Goal: Task Accomplishment & Management: Complete application form

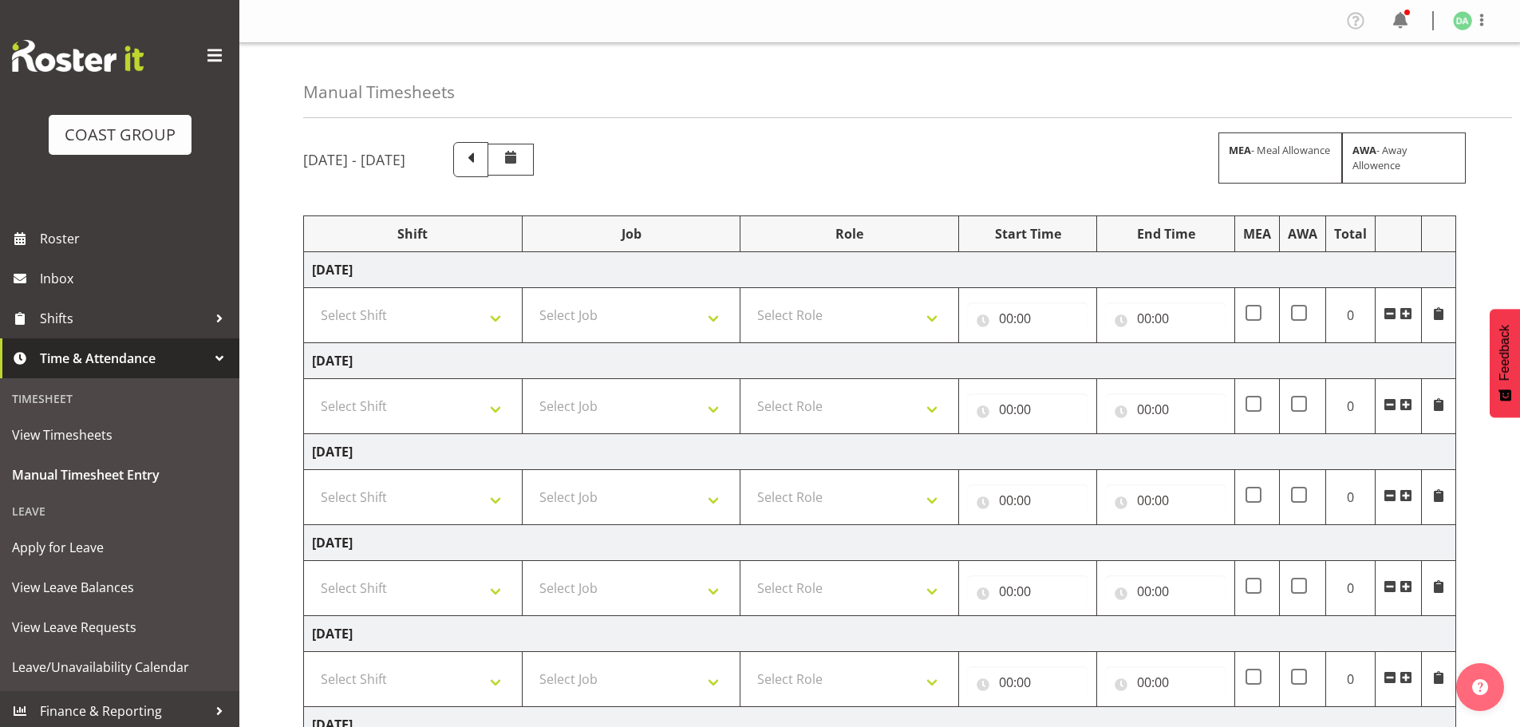
select select "1321"
click at [312, 299] on select "Select Shift EHS AKL DESIGN" at bounding box center [413, 315] width 202 height 32
drag, startPoint x: 620, startPoint y: 322, endPoint x: 624, endPoint y: 330, distance: 8.9
click at [620, 322] on select "Select Job 1 Carlton Events 1 [PERSON_NAME][GEOGRAPHIC_DATA] 1 [PERSON_NAME][GE…" at bounding box center [632, 315] width 202 height 32
click at [582, 327] on select "Select Job 1 Carlton Events 1 [PERSON_NAME][GEOGRAPHIC_DATA] 1 [PERSON_NAME][GE…" at bounding box center [632, 315] width 202 height 32
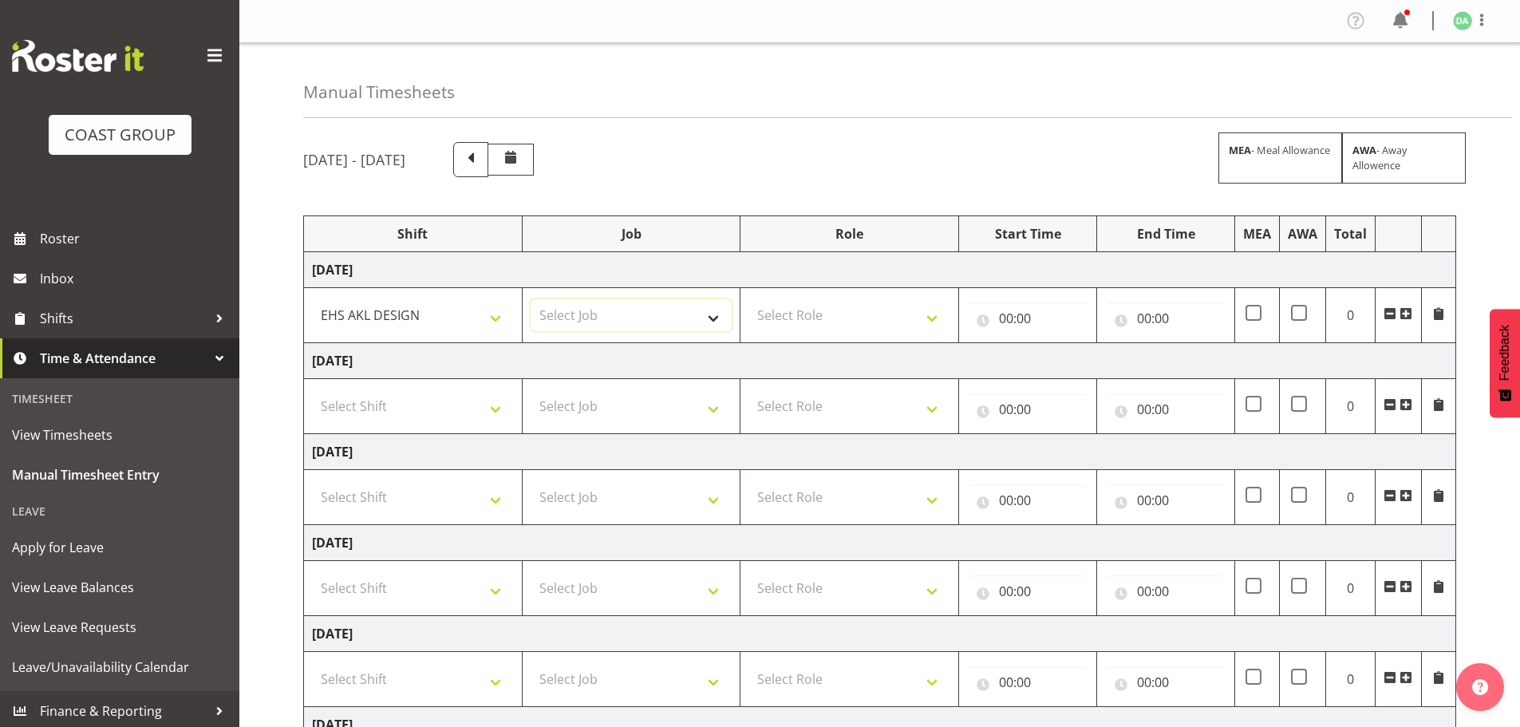
click at [614, 308] on select "Select Job 1 Carlton Events 1 [PERSON_NAME][GEOGRAPHIC_DATA] 1 [PERSON_NAME][GE…" at bounding box center [632, 315] width 202 height 32
click at [610, 317] on select "1 Carlton Events 1 [PERSON_NAME] 1 [PERSON_NAME][GEOGRAPHIC_DATA] 1 EHS WAREHOU…" at bounding box center [632, 315] width 202 height 32
select select "8654"
click at [531, 299] on select "1 Carlton Events 1 [PERSON_NAME] 1 [PERSON_NAME][GEOGRAPHIC_DATA] 1 EHS WAREHOU…" at bounding box center [632, 315] width 202 height 32
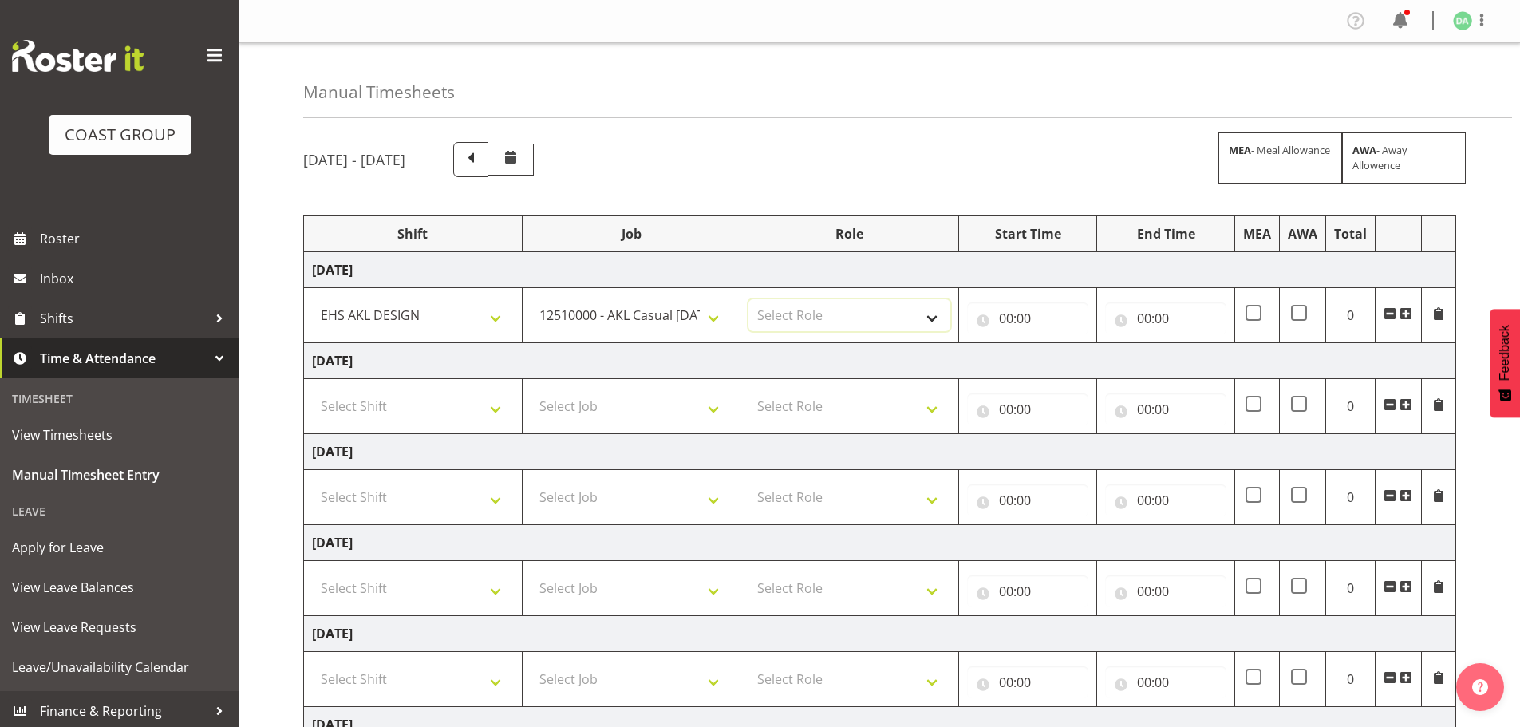
click at [807, 305] on select "Select Role DESIGNER Designer" at bounding box center [849, 315] width 202 height 32
select select "215"
click at [748, 299] on select "Select Role DESIGNER Designer" at bounding box center [849, 315] width 202 height 32
drag, startPoint x: 982, startPoint y: 330, endPoint x: 1017, endPoint y: 320, distance: 35.6
click at [984, 330] on input "00:00" at bounding box center [1027, 318] width 121 height 32
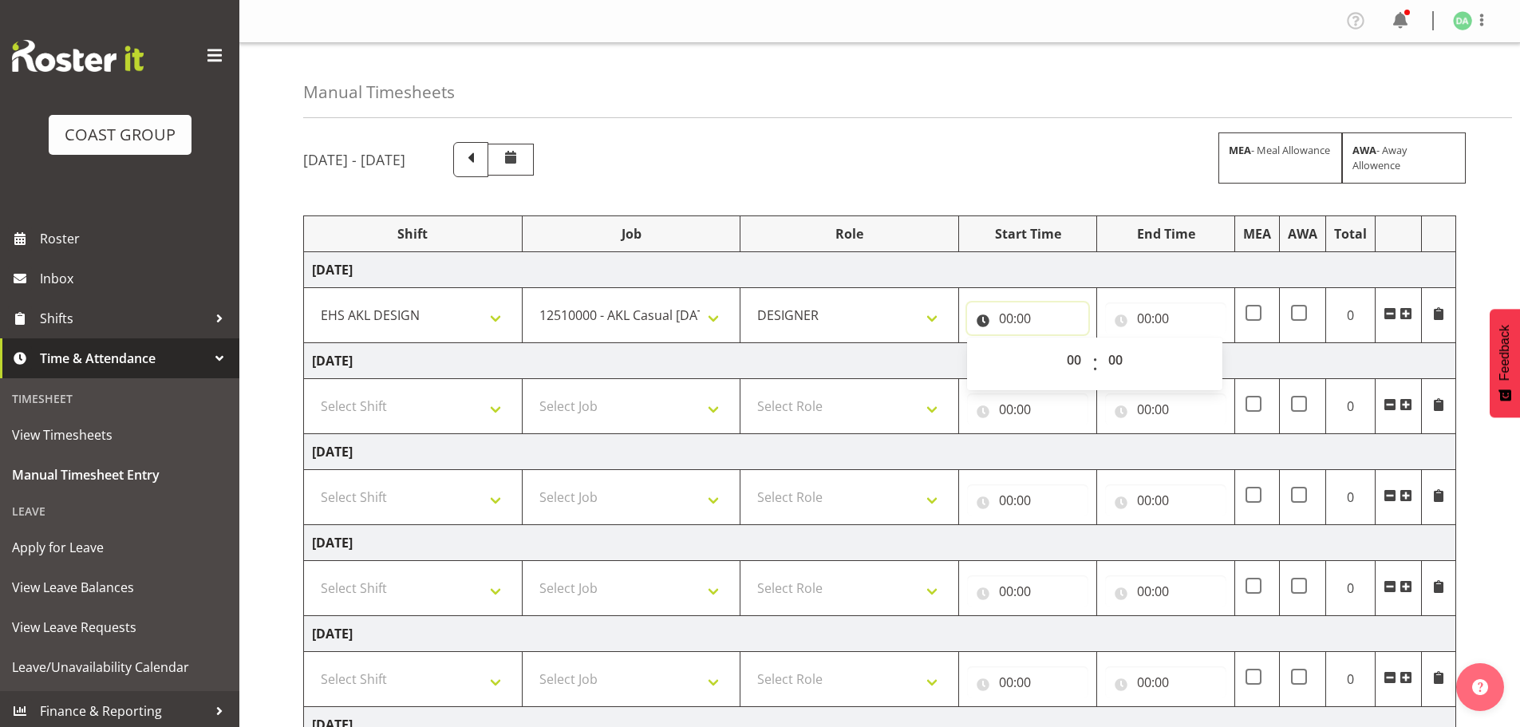
click at [1017, 320] on input "00:00" at bounding box center [1027, 318] width 121 height 32
click at [1025, 317] on input "00:00" at bounding box center [1027, 318] width 121 height 32
drag, startPoint x: 1071, startPoint y: 361, endPoint x: 1068, endPoint y: 345, distance: 17.1
click at [1071, 361] on select "00 01 02 03 04 05 06 07 08 09 10 11 12 13 14 15 16 17 18 19 20 21 22 23" at bounding box center [1076, 360] width 36 height 32
select select "8"
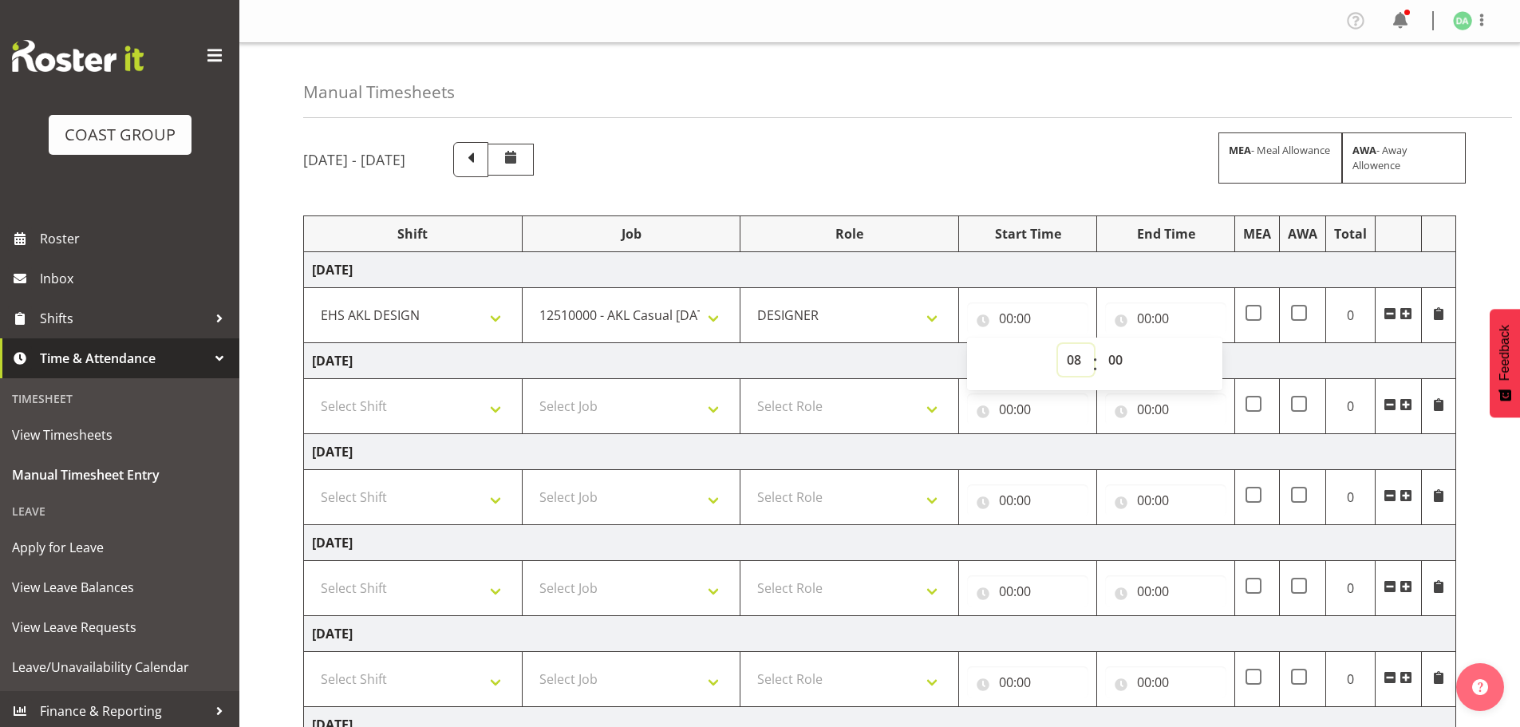
click at [1058, 344] on select "00 01 02 03 04 05 06 07 08 09 10 11 12 13 14 15 16 17 18 19 20 21 22 23" at bounding box center [1076, 360] width 36 height 32
type input "08:00"
click at [1143, 324] on input "00:00" at bounding box center [1165, 318] width 121 height 32
click at [1211, 357] on select "00 01 02 03 04 05 06 07 08 09 10 11 12 13 14 15 16 17 18 19 20 21 22 23" at bounding box center [1214, 360] width 36 height 32
select select "9"
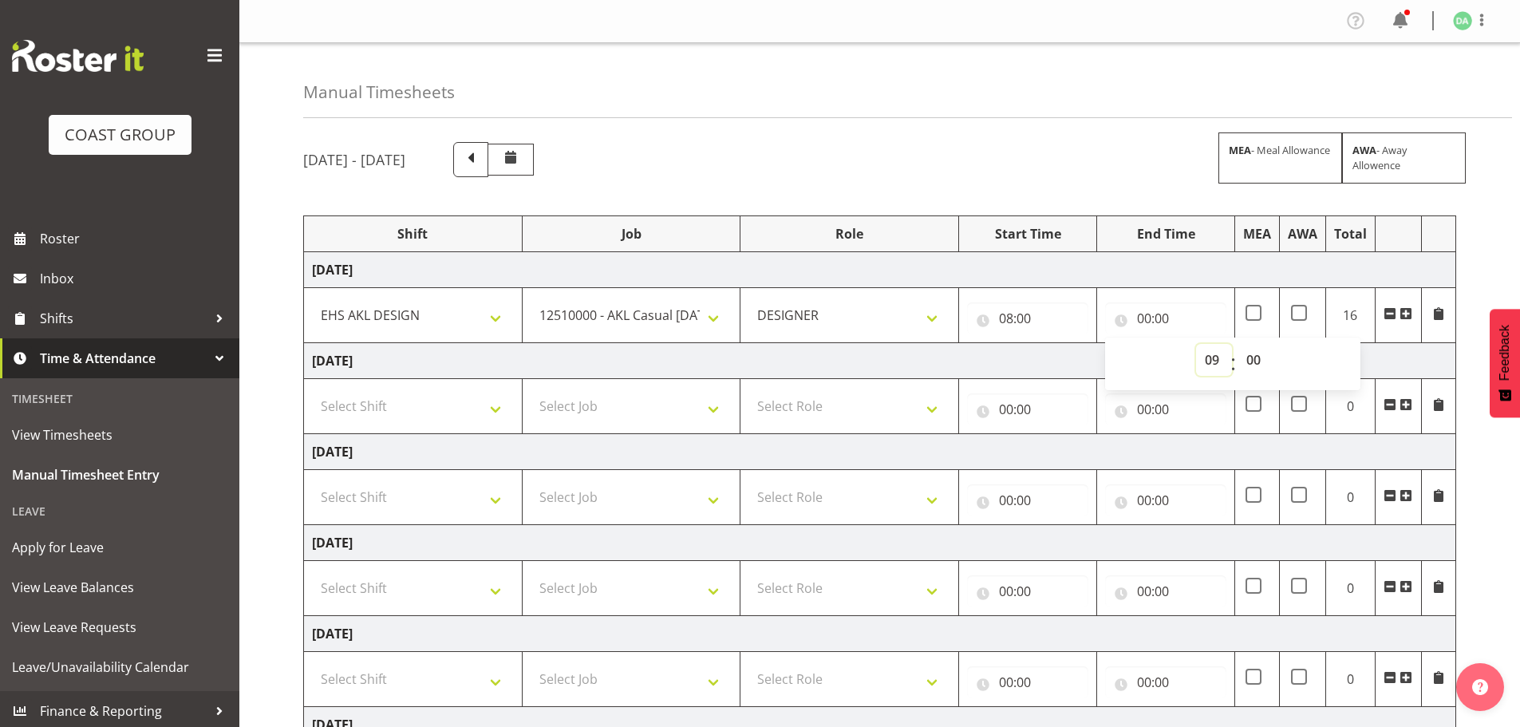
click at [1196, 344] on select "00 01 02 03 04 05 06 07 08 09 10 11 12 13 14 15 16 17 18 19 20 21 22 23" at bounding box center [1214, 360] width 36 height 32
type input "09:00"
click at [1402, 307] on span at bounding box center [1406, 313] width 13 height 13
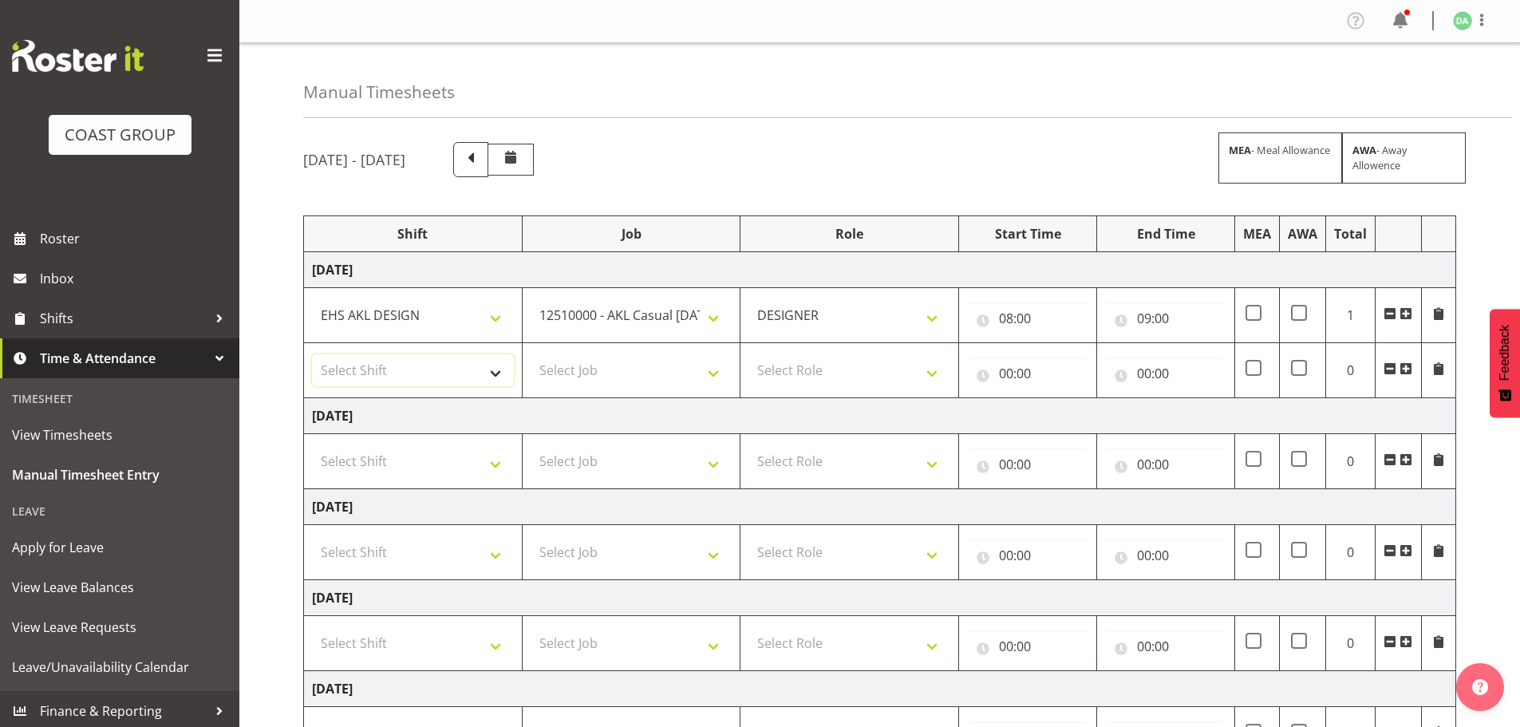
click at [432, 373] on select "Select Shift EHS AKL DESIGN" at bounding box center [413, 370] width 202 height 32
select select "1321"
click at [312, 354] on select "Select Shift EHS AKL DESIGN" at bounding box center [413, 370] width 202 height 32
click at [616, 365] on select "Select Job 1 Carlton Events 1 [PERSON_NAME][GEOGRAPHIC_DATA] 1 [PERSON_NAME][GE…" at bounding box center [632, 370] width 202 height 32
select select "69"
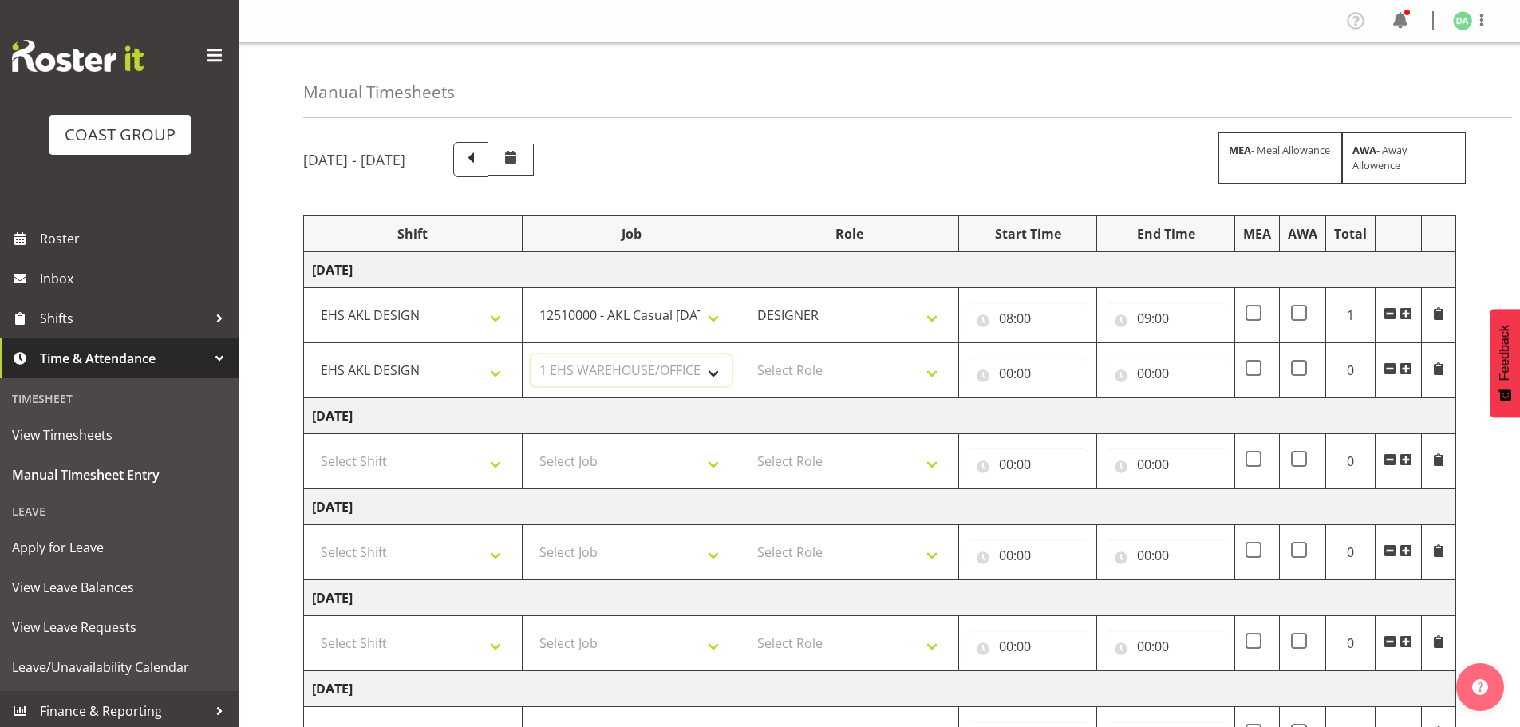
click at [531, 354] on select "Select Job 1 Carlton Events 1 [PERSON_NAME][GEOGRAPHIC_DATA] 1 [PERSON_NAME][GE…" at bounding box center [632, 370] width 202 height 32
drag, startPoint x: 833, startPoint y: 355, endPoint x: 852, endPoint y: 371, distance: 24.9
click at [833, 355] on select "Select Role DESIGNER Designer" at bounding box center [849, 370] width 202 height 32
select select "215"
click at [748, 354] on select "Select Role DESIGNER Designer" at bounding box center [849, 370] width 202 height 32
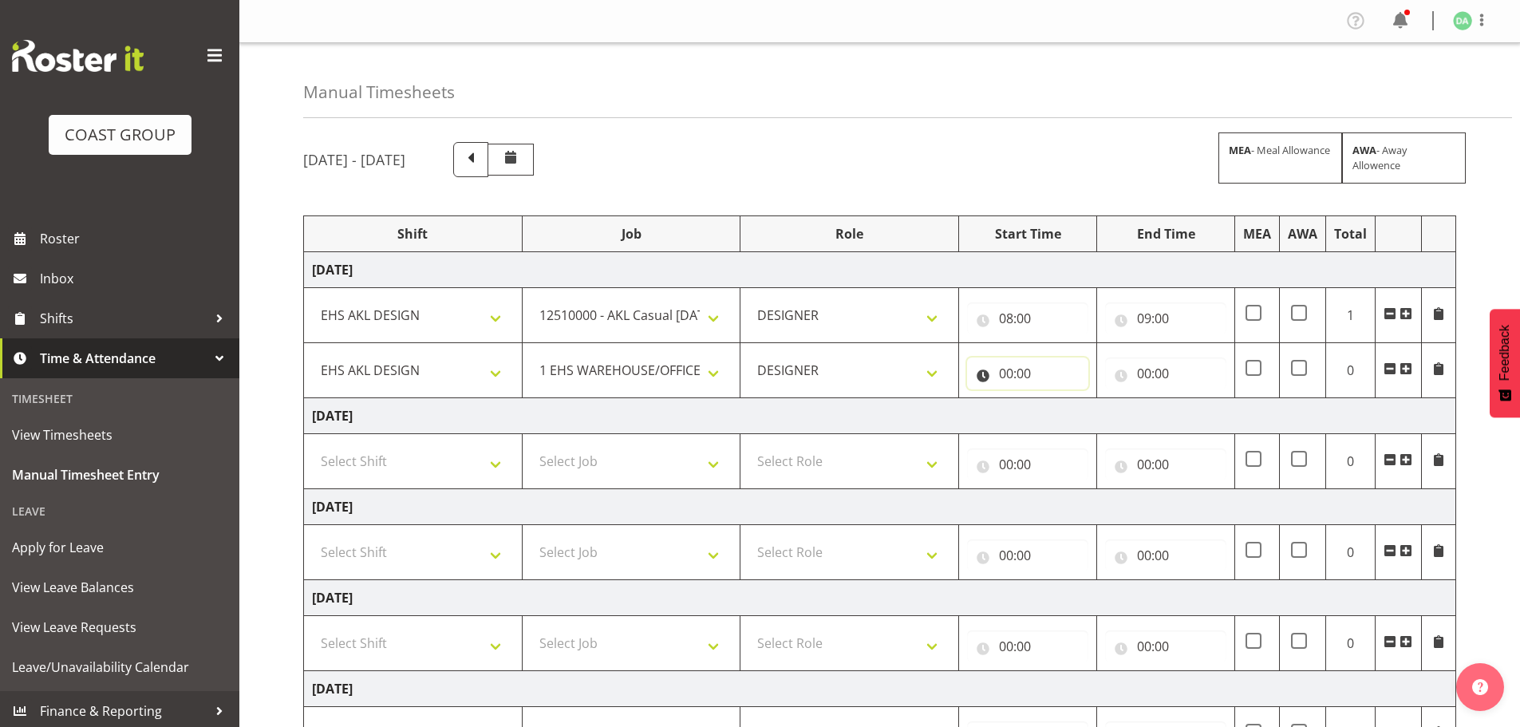
click at [1042, 377] on input "00:00" at bounding box center [1027, 373] width 121 height 32
click at [1061, 406] on select "00 01 02 03 04 05 06 07 08 09 10 11 12 13 14 15 16 17 18 19 20 21 22 23" at bounding box center [1076, 415] width 36 height 32
select select "9"
click at [1058, 399] on select "00 01 02 03 04 05 06 07 08 09 10 11 12 13 14 15 16 17 18 19 20 21 22 23" at bounding box center [1076, 415] width 36 height 32
type input "09:00"
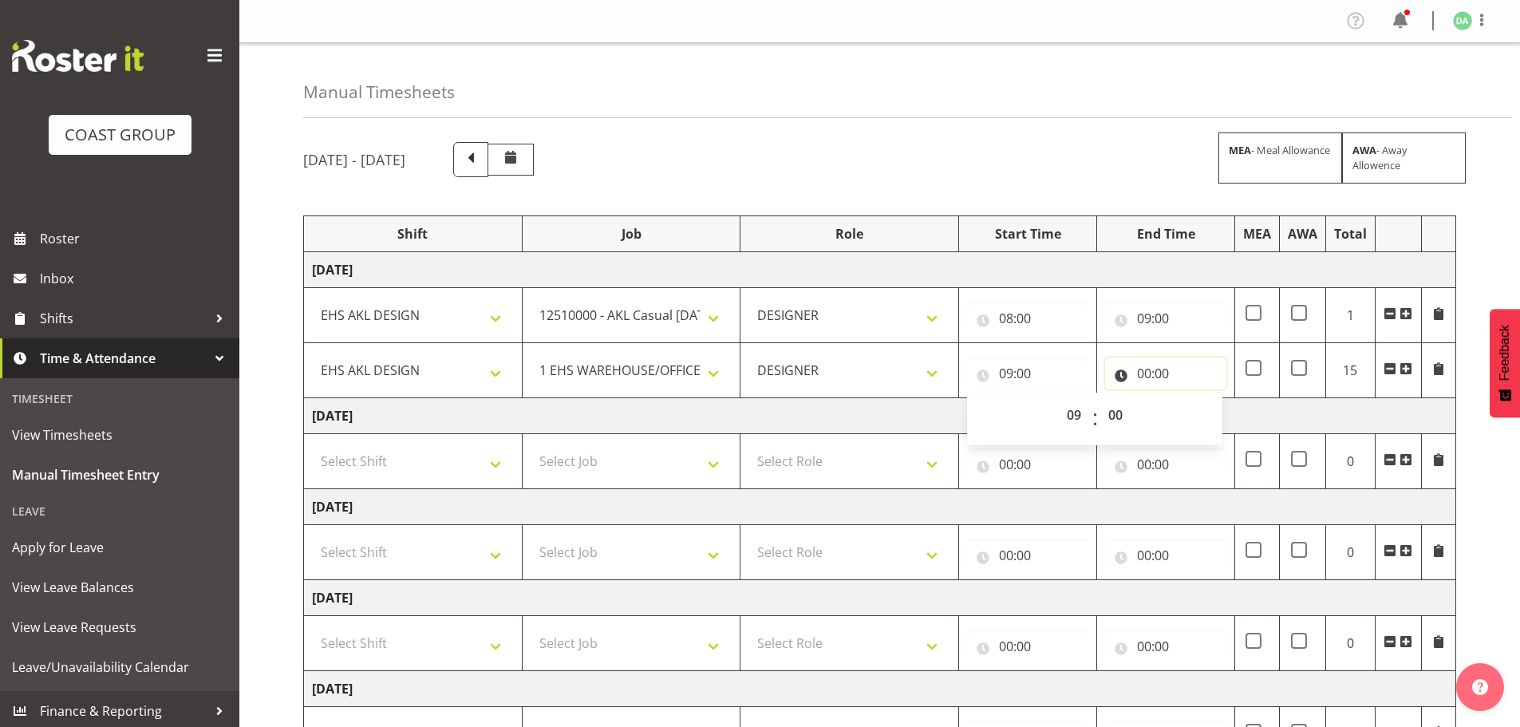
click at [1159, 376] on input "00:00" at bounding box center [1165, 373] width 121 height 32
drag, startPoint x: 1211, startPoint y: 414, endPoint x: 1211, endPoint y: 399, distance: 15.2
click at [1211, 414] on select "00 01 02 03 04 05 06 07 08 09 10 11 12 13 14 15 16 17 18 19 20 21 22 23" at bounding box center [1214, 415] width 36 height 32
select select "10"
click at [1196, 399] on select "00 01 02 03 04 05 06 07 08 09 10 11 12 13 14 15 16 17 18 19 20 21 22 23" at bounding box center [1214, 415] width 36 height 32
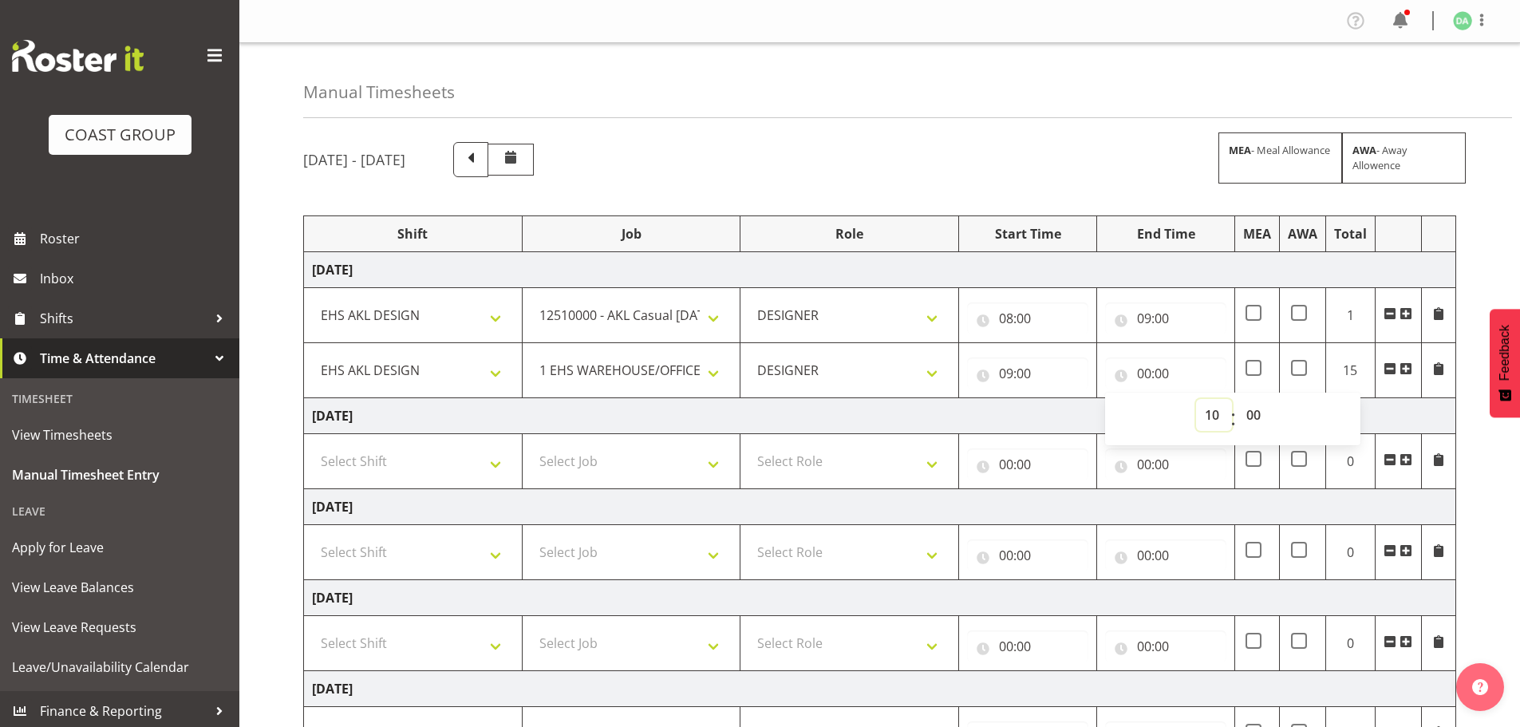
type input "10:00"
click at [1404, 372] on span at bounding box center [1406, 368] width 13 height 13
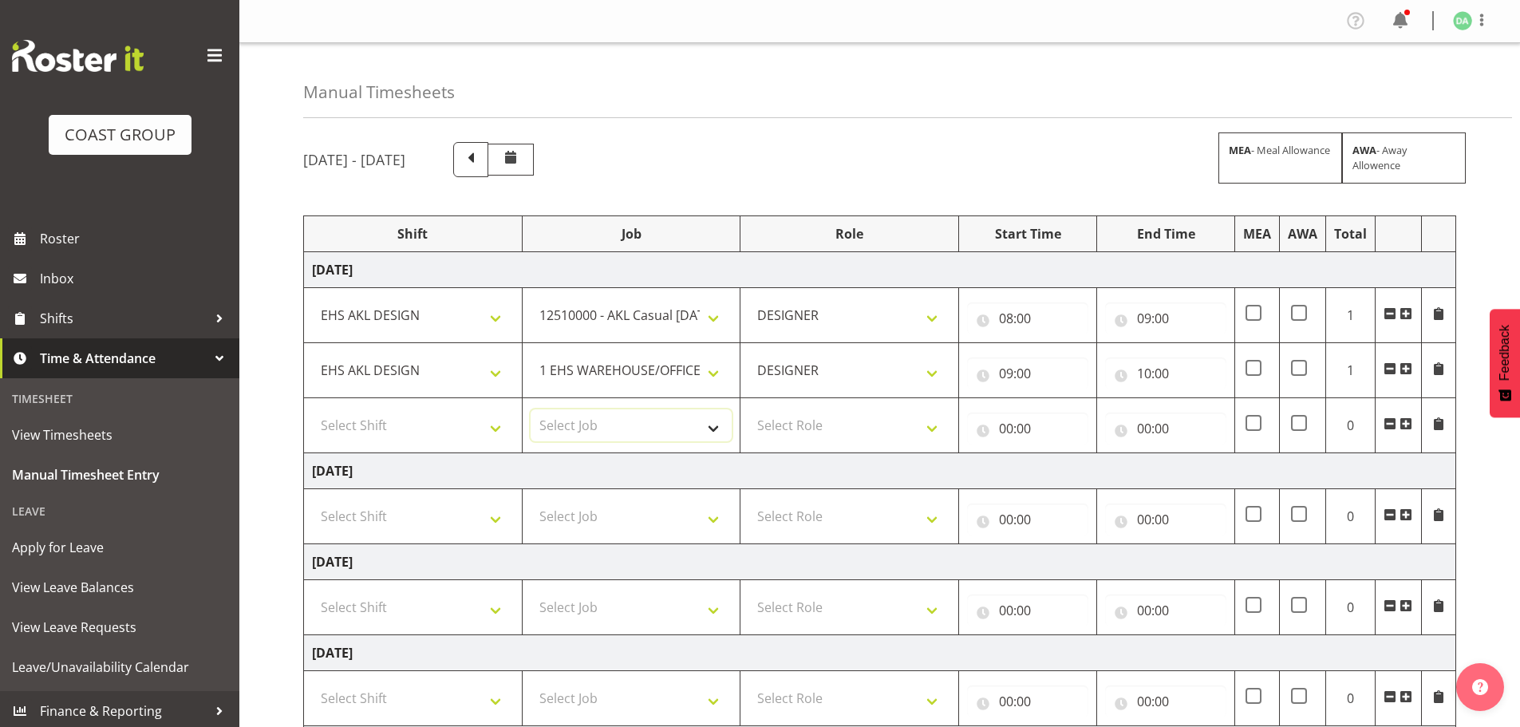
click at [626, 416] on select "Select Job 1 Carlton Events 1 [PERSON_NAME][GEOGRAPHIC_DATA] 1 [PERSON_NAME][GE…" at bounding box center [632, 425] width 202 height 32
select select "10754"
click at [531, 409] on select "Select Job 1 Carlton Events 1 [PERSON_NAME][GEOGRAPHIC_DATA] 1 [PERSON_NAME][GE…" at bounding box center [632, 425] width 202 height 32
drag, startPoint x: 476, startPoint y: 421, endPoint x: 481, endPoint y: 440, distance: 19.2
click at [476, 421] on select "Select Shift EHS AKL DESIGN" at bounding box center [413, 425] width 202 height 32
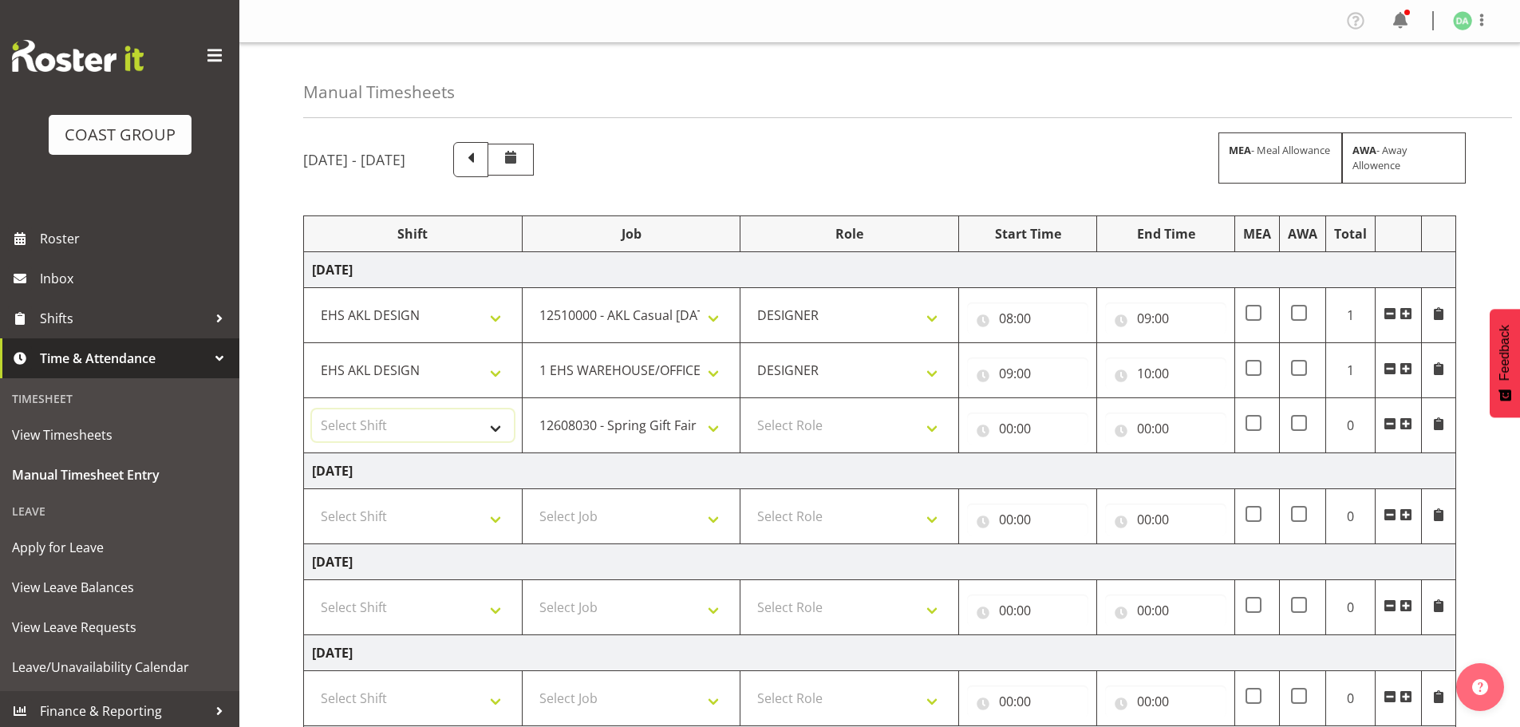
select select "1321"
click at [312, 409] on select "Select Shift EHS AKL DESIGN" at bounding box center [413, 425] width 202 height 32
click at [913, 434] on select "Select Role DESIGNER Designer" at bounding box center [849, 425] width 202 height 32
select select "215"
click at [748, 409] on select "Select Role DESIGNER Designer" at bounding box center [849, 425] width 202 height 32
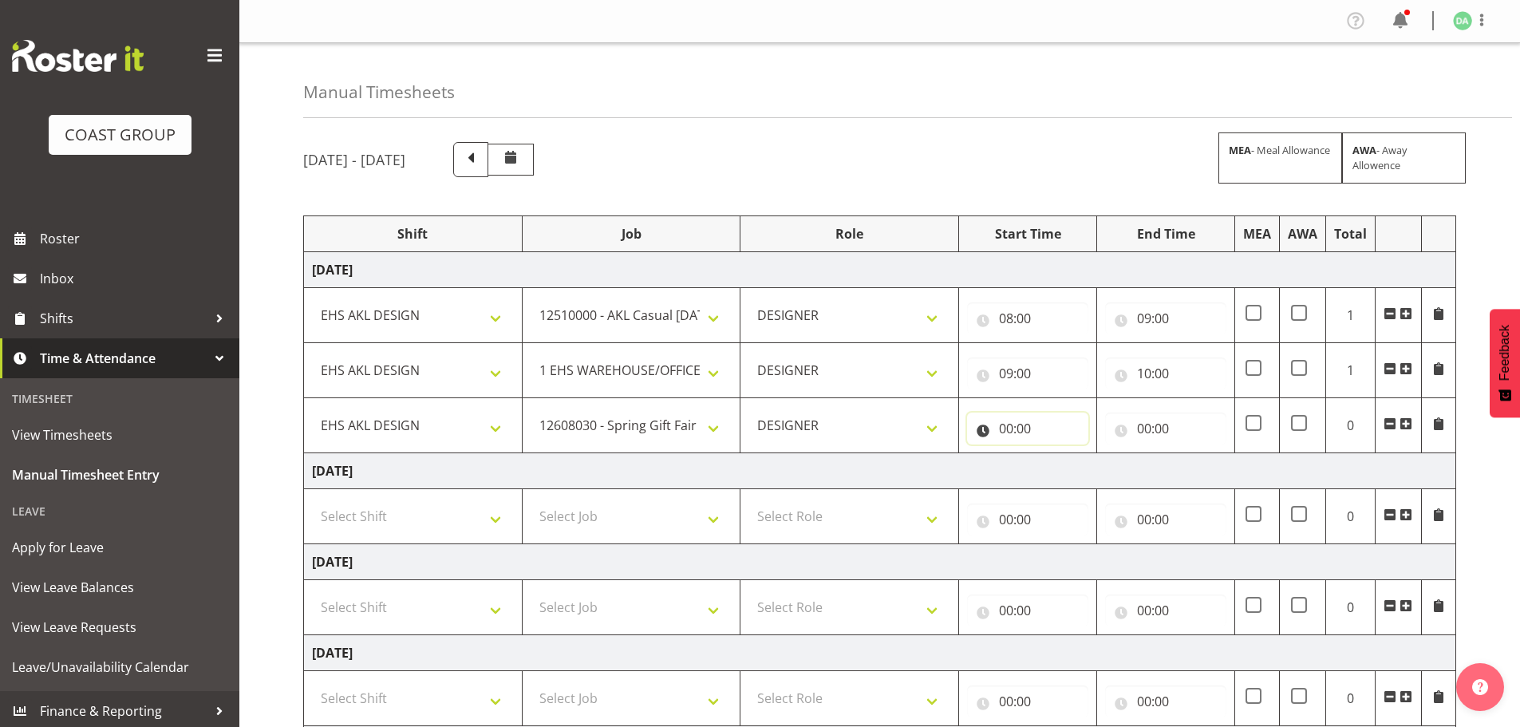
click at [1009, 427] on input "00:00" at bounding box center [1027, 429] width 121 height 32
click at [1062, 462] on select "00 01 02 03 04 05 06 07 08 09 10 11 12 13 14 15 16 17 18 19 20 21 22 23" at bounding box center [1076, 470] width 36 height 32
select select "10"
click at [1058, 454] on select "00 01 02 03 04 05 06 07 08 09 10 11 12 13 14 15 16 17 18 19 20 21 22 23" at bounding box center [1076, 470] width 36 height 32
type input "10:00"
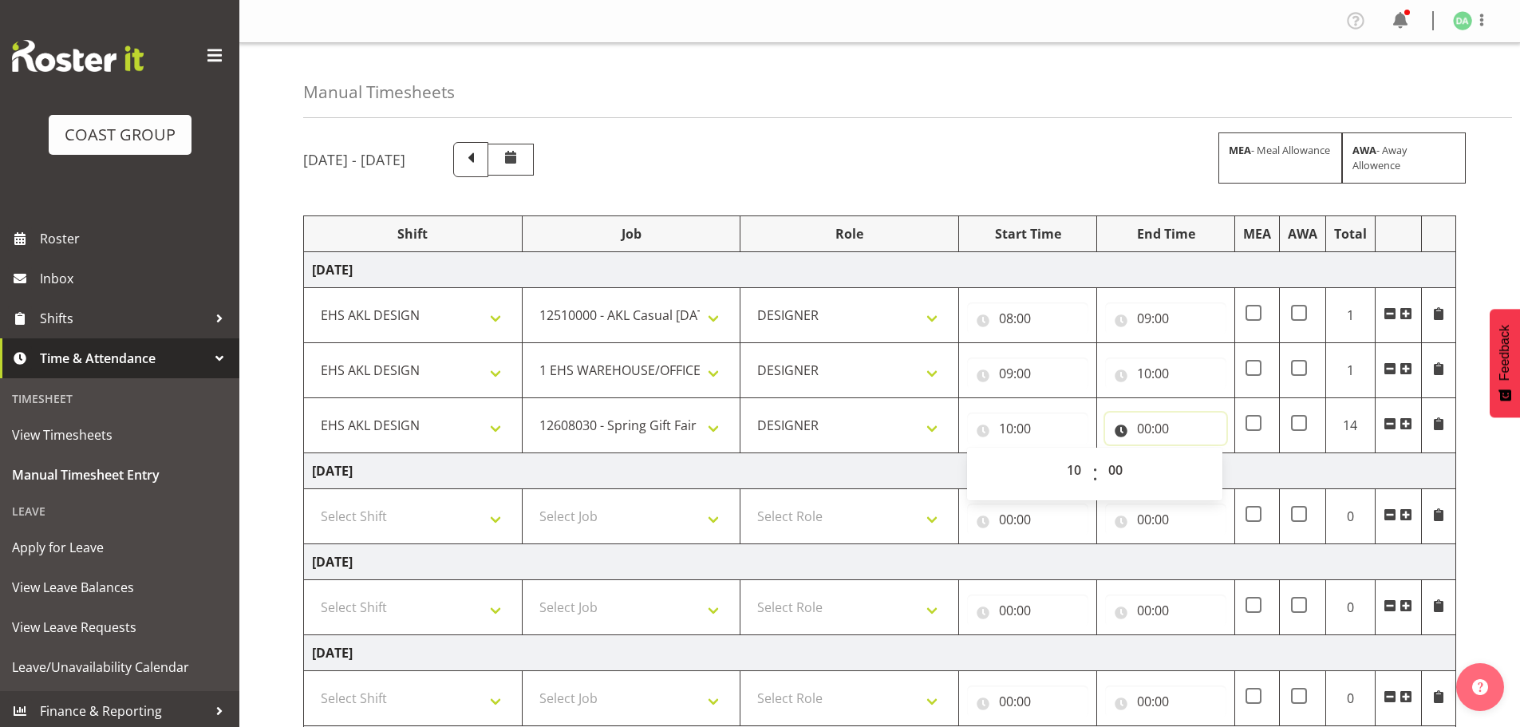
click at [1166, 437] on input "00:00" at bounding box center [1165, 429] width 121 height 32
click at [1206, 472] on select "00 01 02 03 04 05 06 07 08 09 10 11 12 13 14 15 16 17 18 19 20 21 22 23" at bounding box center [1214, 470] width 36 height 32
select select "12"
click at [1196, 454] on select "00 01 02 03 04 05 06 07 08 09 10 11 12 13 14 15 16 17 18 19 20 21 22 23" at bounding box center [1214, 470] width 36 height 32
type input "12:00"
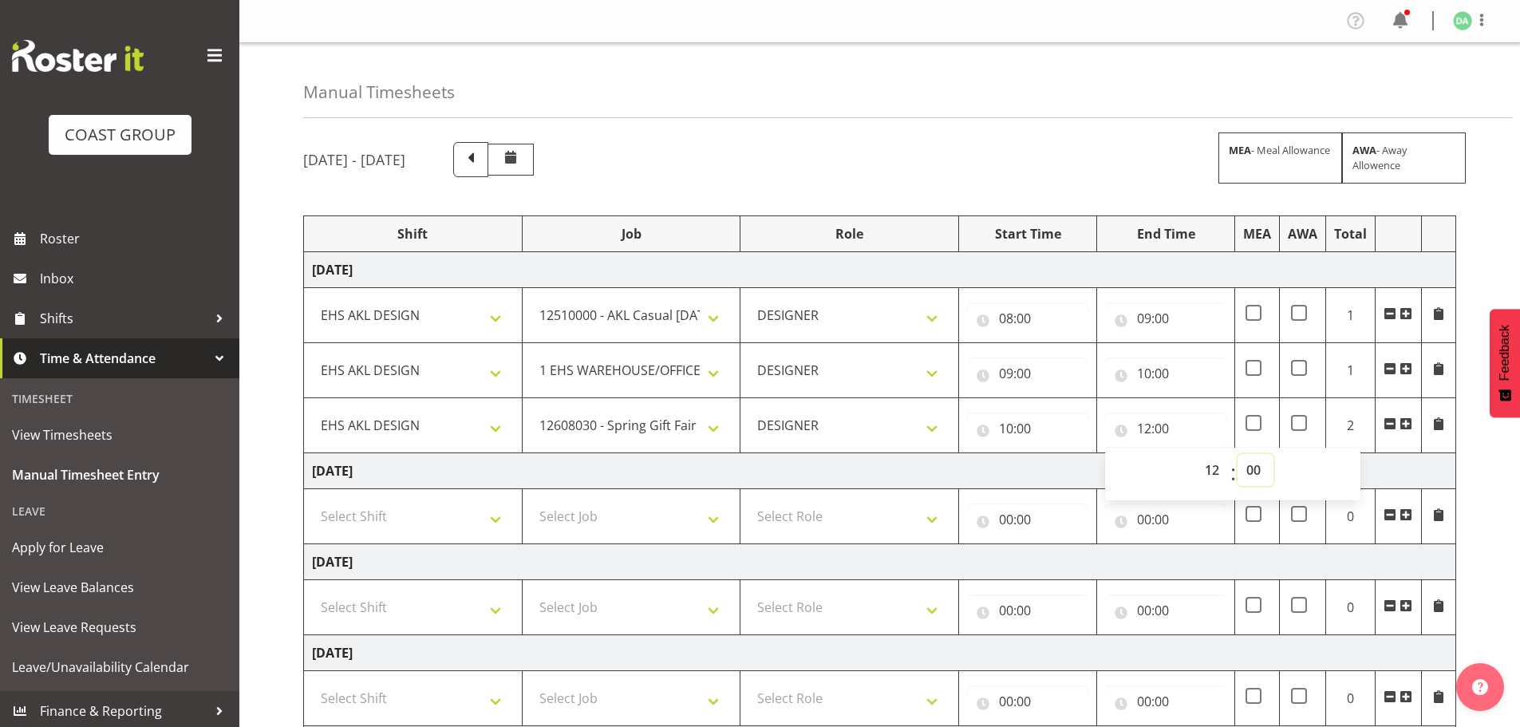
click at [1244, 469] on select "00 01 02 03 04 05 06 07 08 09 10 11 12 13 14 15 16 17 18 19 20 21 22 23 24 25 2…" at bounding box center [1256, 470] width 36 height 32
select select "30"
click at [1238, 454] on select "00 01 02 03 04 05 06 07 08 09 10 11 12 13 14 15 16 17 18 19 20 21 22 23 24 25 2…" at bounding box center [1256, 470] width 36 height 32
type input "12:30"
click at [1400, 421] on span at bounding box center [1406, 423] width 13 height 13
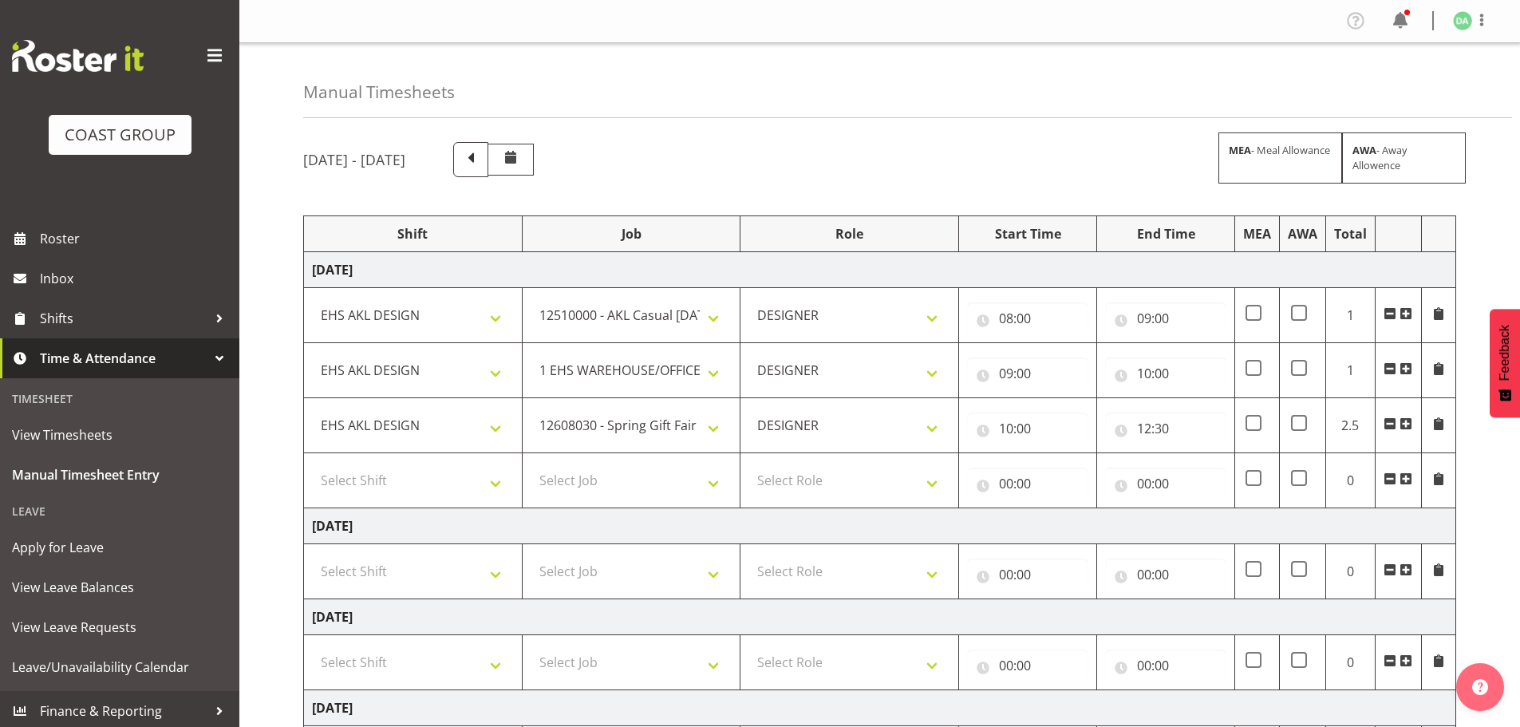
click at [1400, 421] on span at bounding box center [1406, 423] width 13 height 13
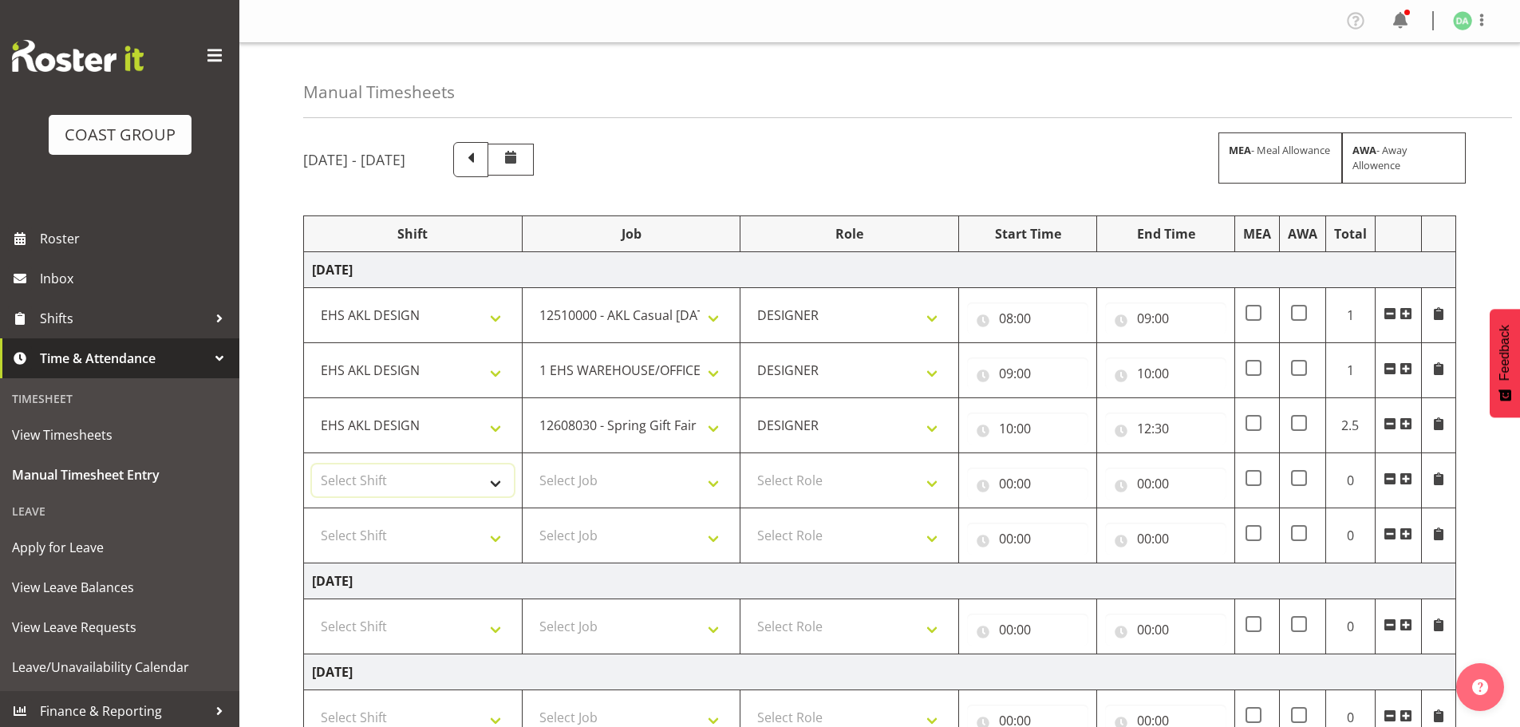
drag, startPoint x: 477, startPoint y: 475, endPoint x: 468, endPoint y: 496, distance: 22.9
click at [477, 475] on select "Select Shift EHS AKL DESIGN" at bounding box center [413, 480] width 202 height 32
select select "1321"
click at [312, 464] on select "Select Shift EHS AKL DESIGN" at bounding box center [413, 480] width 202 height 32
click at [632, 476] on select "Select Job 1 Carlton Events 1 [PERSON_NAME][GEOGRAPHIC_DATA] 1 [PERSON_NAME][GE…" at bounding box center [632, 480] width 202 height 32
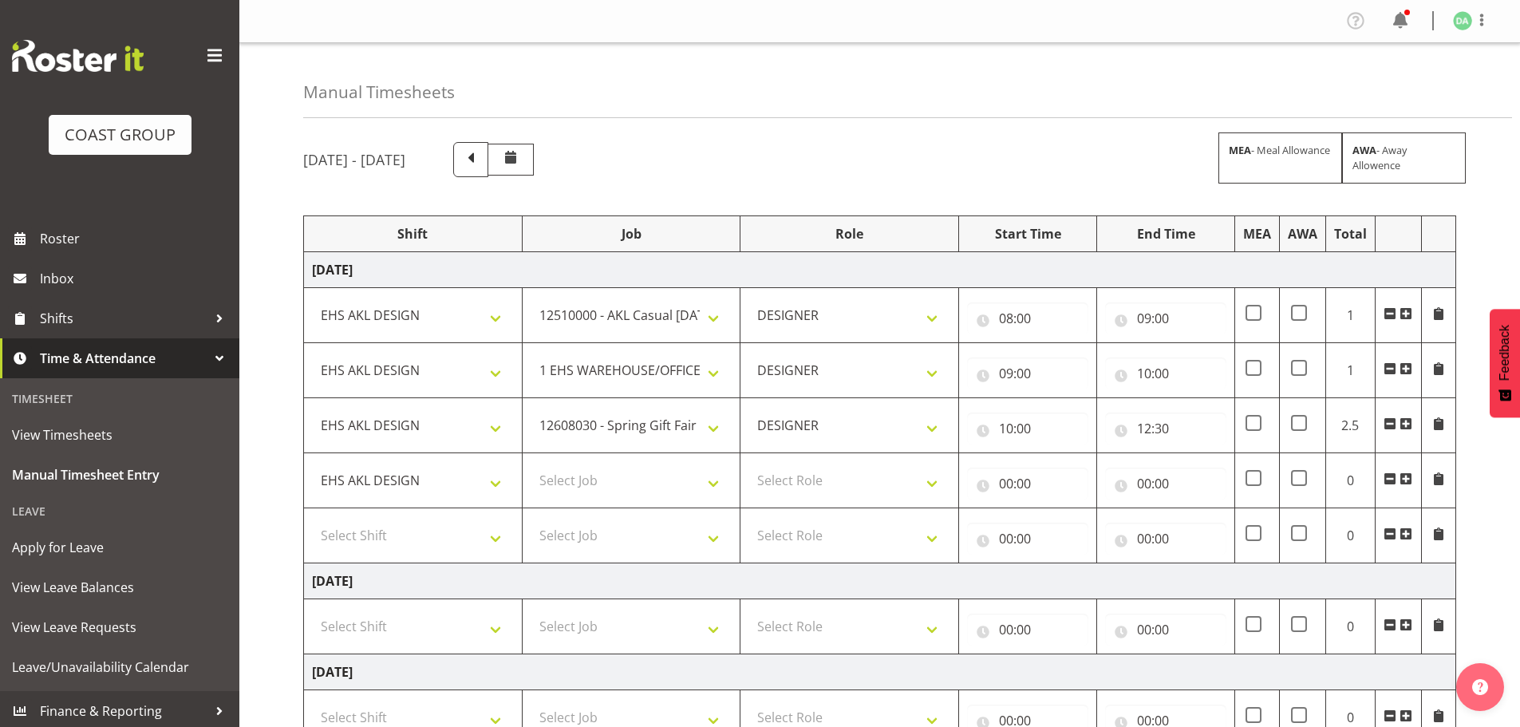
click at [591, 508] on td "Select Job 1 Carlton Events 1 [PERSON_NAME][GEOGRAPHIC_DATA] 1 [PERSON_NAME][GE…" at bounding box center [631, 535] width 219 height 55
click at [608, 488] on select "Select Job 1 Carlton Events 1 [PERSON_NAME][GEOGRAPHIC_DATA] 1 [PERSON_NAME][GE…" at bounding box center [632, 480] width 202 height 32
select select "10581"
click at [531, 464] on select "Select Job 1 Carlton Events 1 [PERSON_NAME][GEOGRAPHIC_DATA] 1 [PERSON_NAME][GE…" at bounding box center [632, 480] width 202 height 32
click at [853, 488] on select "Select Role DESIGNER Designer" at bounding box center [849, 480] width 202 height 32
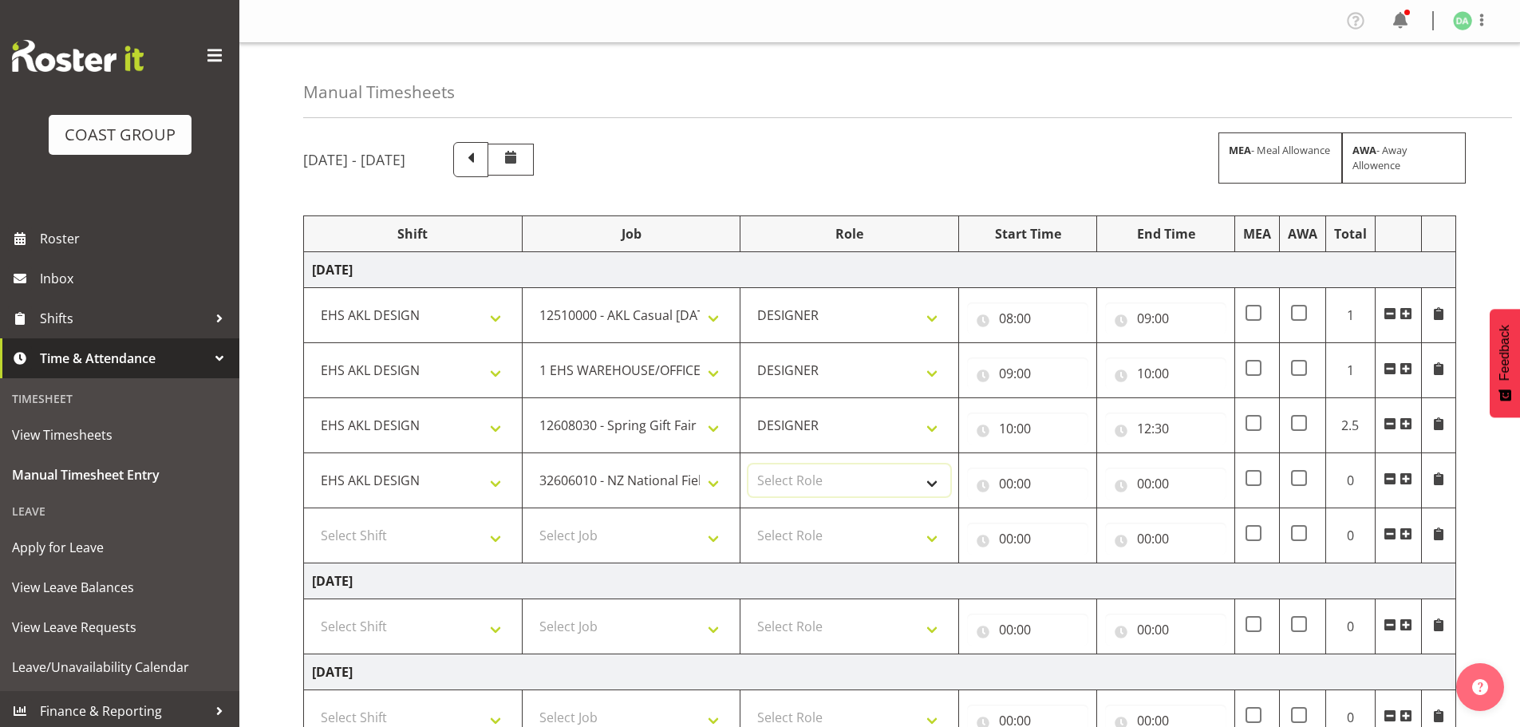
select select "215"
click at [748, 464] on select "Select Role DESIGNER Designer" at bounding box center [849, 480] width 202 height 32
click at [1027, 491] on input "00:00" at bounding box center [1027, 484] width 121 height 32
drag, startPoint x: 1068, startPoint y: 527, endPoint x: 1075, endPoint y: 513, distance: 15.7
click at [1068, 527] on select "00 01 02 03 04 05 06 07 08 09 10 11 12 13 14 15 16 17 18 19 20 21 22 23" at bounding box center [1076, 525] width 36 height 32
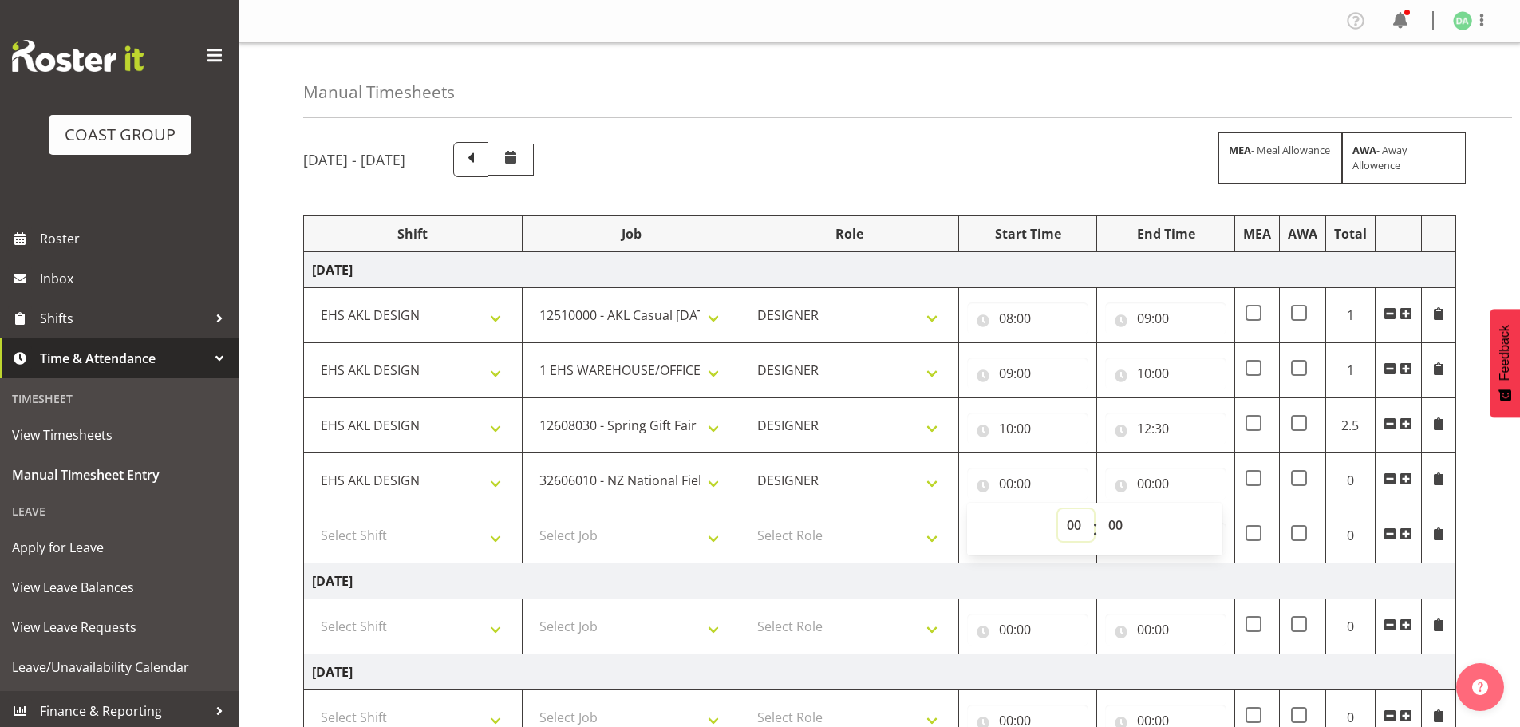
select select "12"
click at [1058, 509] on select "00 01 02 03 04 05 06 07 08 09 10 11 12 13 14 15 16 17 18 19 20 21 22 23" at bounding box center [1076, 525] width 36 height 32
type input "12:00"
click at [1121, 513] on select "00 01 02 03 04 05 06 07 08 09 10 11 12 13 14 15 16 17 18 19 20 21 22 23 24 25 2…" at bounding box center [1118, 525] width 36 height 32
select select "30"
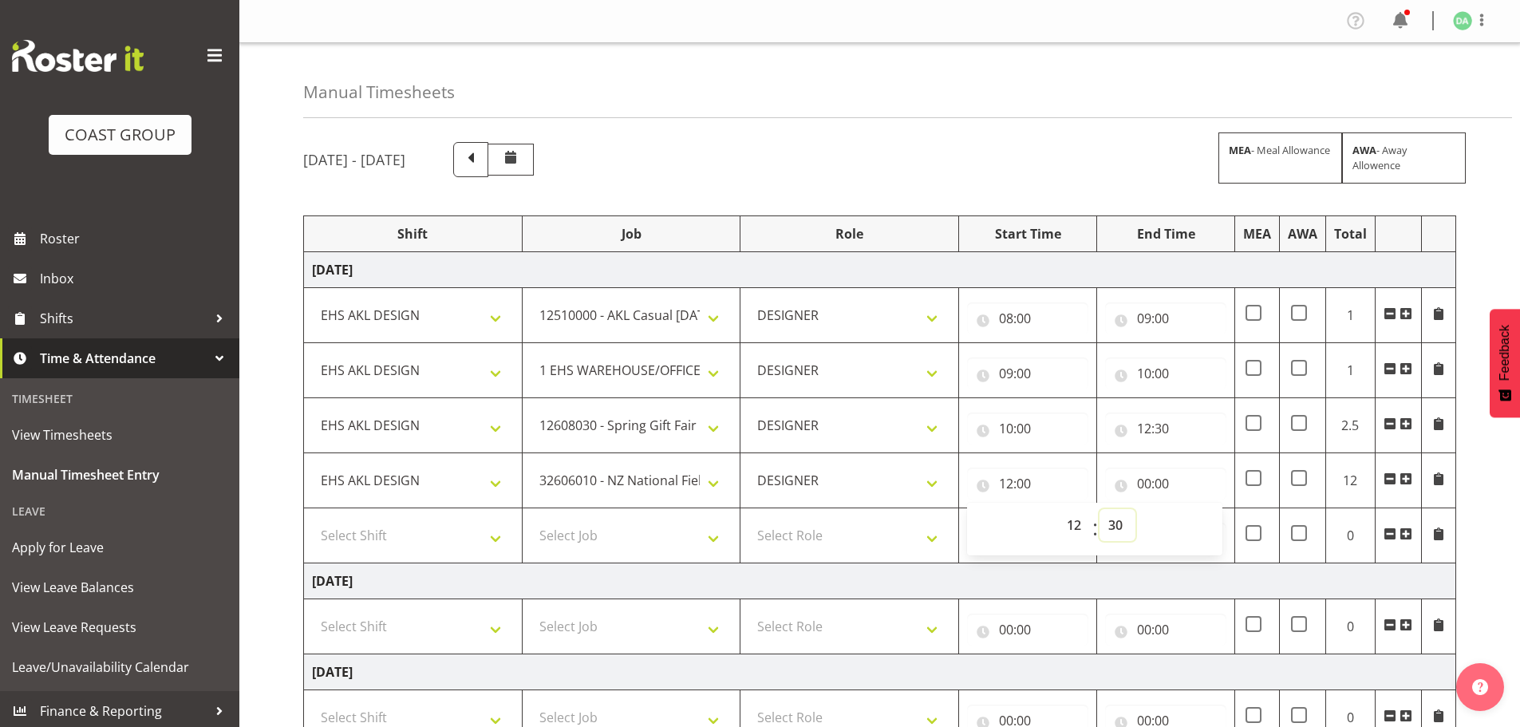
click at [1100, 509] on select "00 01 02 03 04 05 06 07 08 09 10 11 12 13 14 15 16 17 18 19 20 21 22 23 24 25 2…" at bounding box center [1118, 525] width 36 height 32
type input "12:30"
click at [1159, 484] on input "00:00" at bounding box center [1165, 484] width 121 height 32
click at [1207, 511] on select "00 01 02 03 04 05 06 07 08 09 10 11 12 13 14 15 16 17 18 19 20 21 22 23" at bounding box center [1214, 525] width 36 height 32
select select "14"
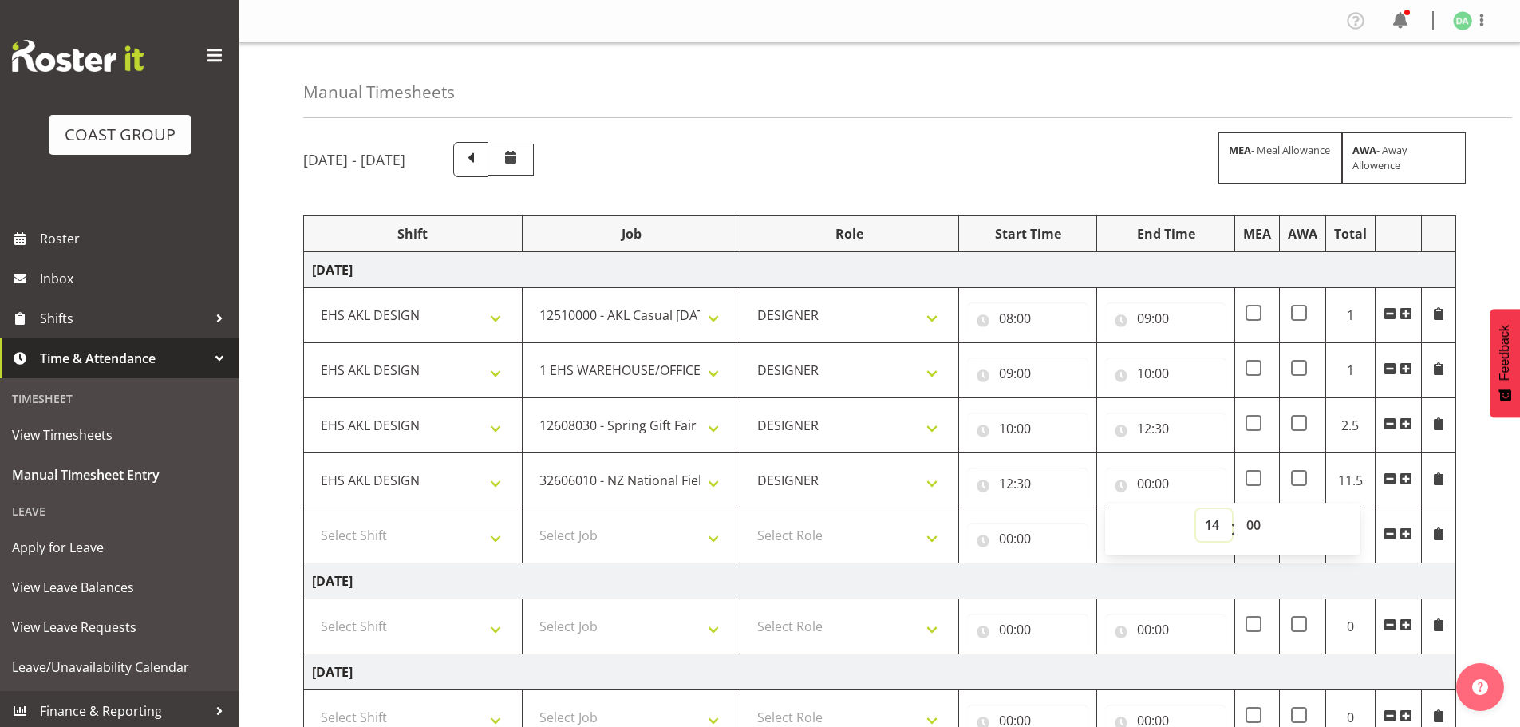
click at [1196, 509] on select "00 01 02 03 04 05 06 07 08 09 10 11 12 13 14 15 16 17 18 19 20 21 22 23" at bounding box center [1214, 525] width 36 height 32
type input "14:00"
drag, startPoint x: 378, startPoint y: 547, endPoint x: 394, endPoint y: 551, distance: 16.5
click at [378, 547] on select "Select Shift EHS AKL DESIGN" at bounding box center [413, 535] width 202 height 32
select select "1321"
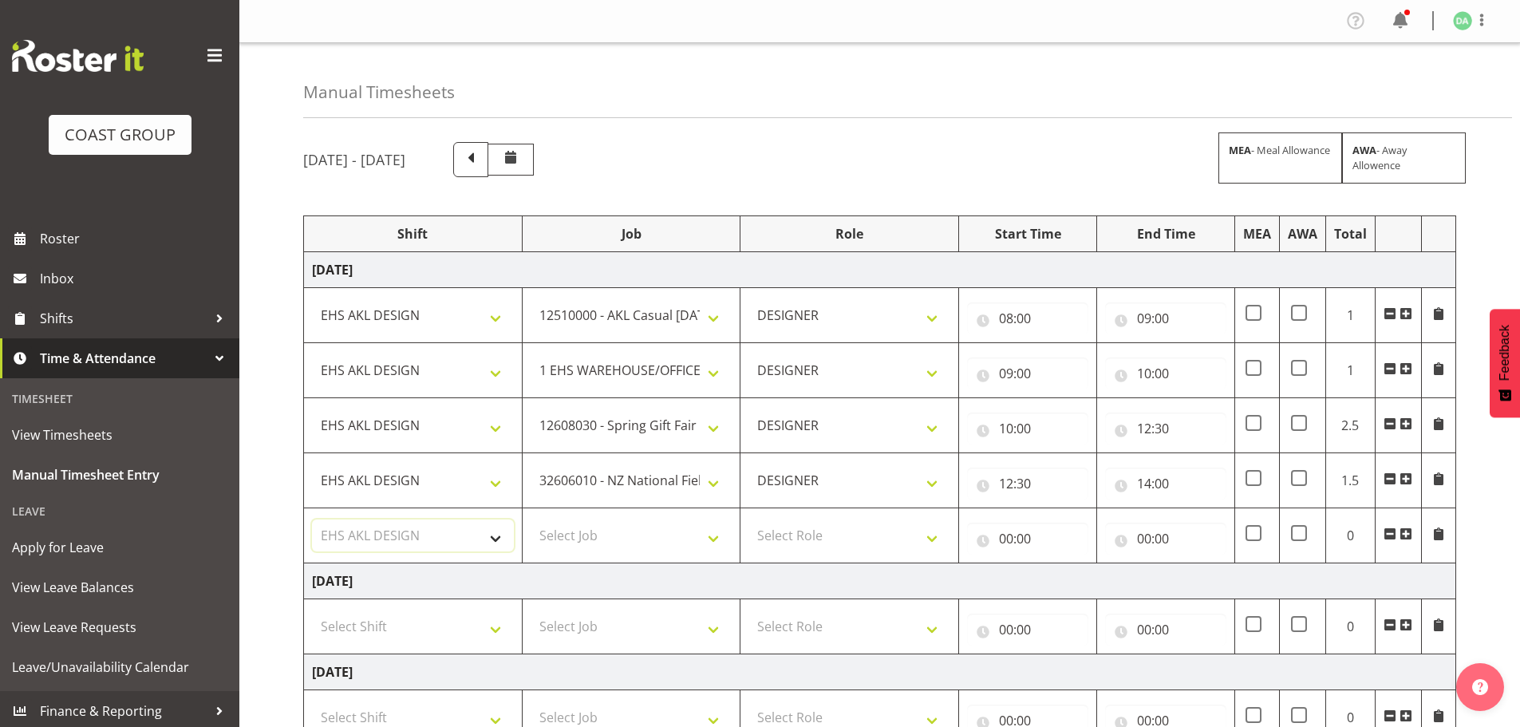
click at [312, 519] on select "Select Shift EHS AKL DESIGN" at bounding box center [413, 535] width 202 height 32
click at [611, 545] on select "Select Job 1 Carlton Events 1 [PERSON_NAME][GEOGRAPHIC_DATA] 1 [PERSON_NAME][GE…" at bounding box center [632, 535] width 202 height 32
select select "69"
click at [531, 519] on select "Select Job 1 Carlton Events 1 [PERSON_NAME][GEOGRAPHIC_DATA] 1 [PERSON_NAME][GE…" at bounding box center [632, 535] width 202 height 32
click at [878, 536] on select "Select Role DESIGNER Designer" at bounding box center [849, 535] width 202 height 32
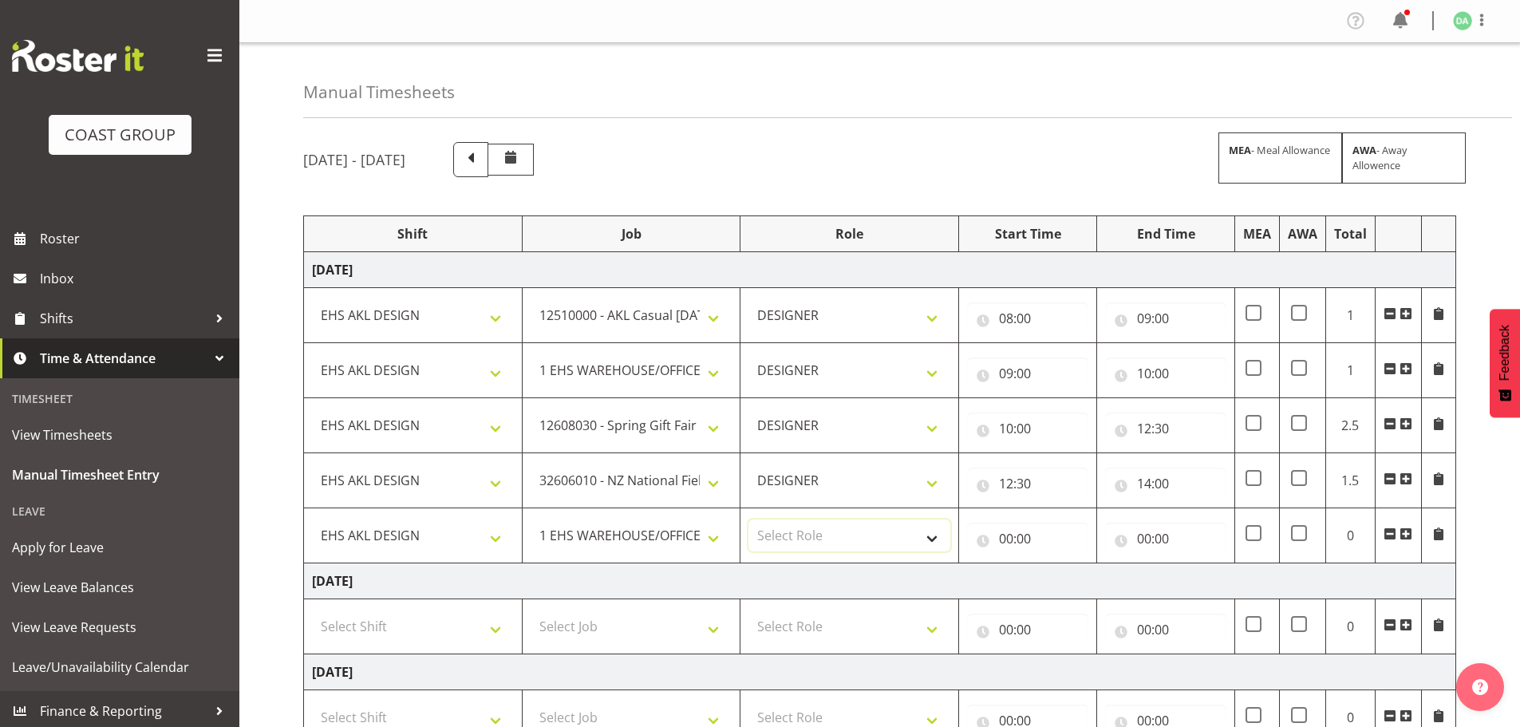
select select "215"
click at [748, 519] on select "Select Role DESIGNER Designer" at bounding box center [849, 535] width 202 height 32
drag, startPoint x: 1037, startPoint y: 547, endPoint x: 1041, endPoint y: 555, distance: 8.9
click at [1038, 547] on input "00:00" at bounding box center [1027, 539] width 121 height 32
click at [1074, 584] on select "00 01 02 03 04 05 06 07 08 09 10 11 12 13 14 15 16 17 18 19 20 21 22 23" at bounding box center [1076, 580] width 36 height 32
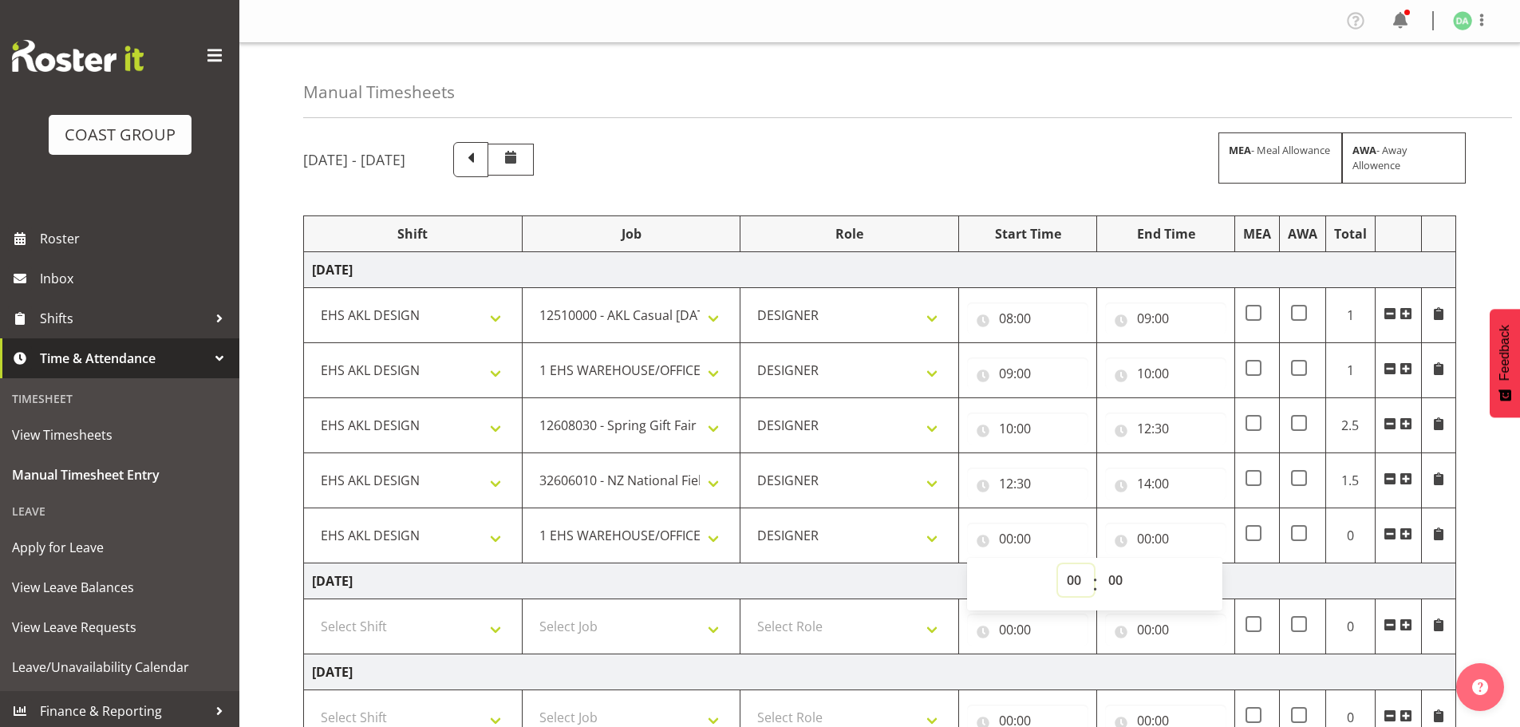
select select "14"
click at [1058, 564] on select "00 01 02 03 04 05 06 07 08 09 10 11 12 13 14 15 16 17 18 19 20 21 22 23" at bounding box center [1076, 580] width 36 height 32
type input "14:00"
drag, startPoint x: 1155, startPoint y: 531, endPoint x: 1179, endPoint y: 547, distance: 29.4
click at [1156, 531] on input "00:00" at bounding box center [1165, 539] width 121 height 32
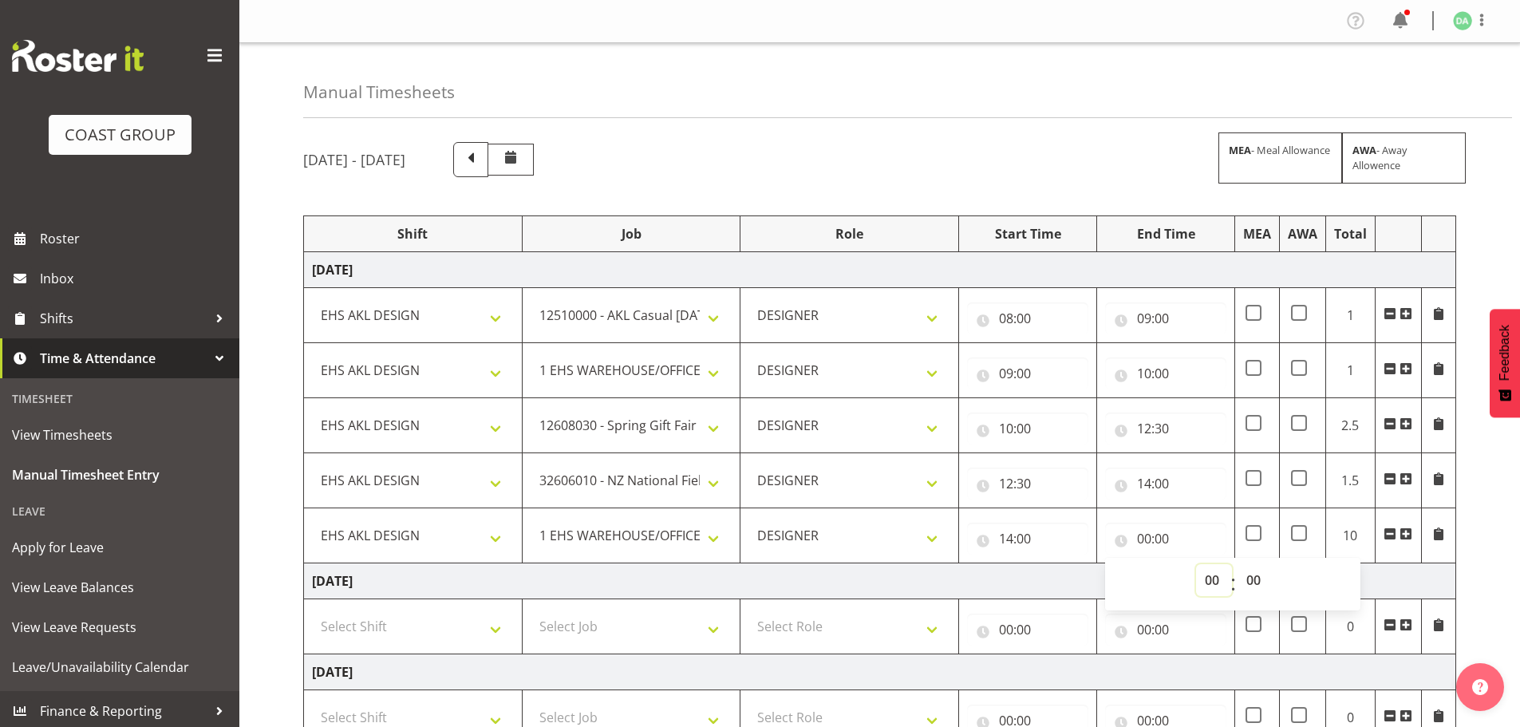
click at [1199, 566] on select "00 01 02 03 04 05 06 07 08 09 10 11 12 13 14 15 16 17 18 19 20 21 22 23" at bounding box center [1214, 580] width 36 height 32
select select "15"
click at [1196, 564] on select "00 01 02 03 04 05 06 07 08 09 10 11 12 13 14 15 16 17 18 19 20 21 22 23" at bounding box center [1214, 580] width 36 height 32
type input "15:00"
click at [1408, 534] on span at bounding box center [1406, 533] width 13 height 13
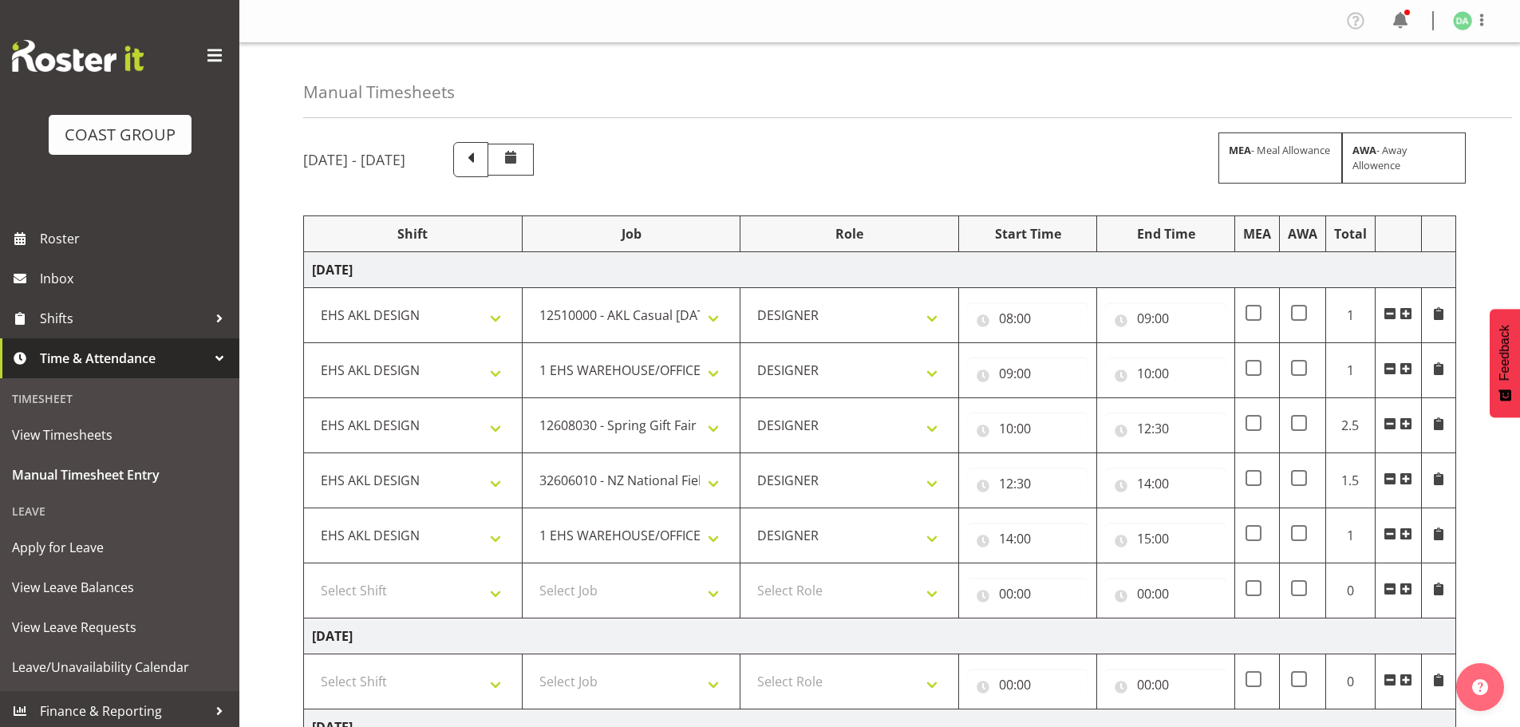
click at [553, 621] on td "[DATE]" at bounding box center [880, 636] width 1152 height 36
click at [614, 579] on select "Select Job 1 Carlton Events 1 [PERSON_NAME][GEOGRAPHIC_DATA] 1 [PERSON_NAME][GE…" at bounding box center [632, 591] width 202 height 32
select select "10749"
click at [531, 575] on select "Select Job 1 Carlton Events 1 [PERSON_NAME][GEOGRAPHIC_DATA] 1 [PERSON_NAME][GE…" at bounding box center [632, 591] width 202 height 32
click at [471, 598] on select "Select Shift EHS AKL DESIGN" at bounding box center [413, 591] width 202 height 32
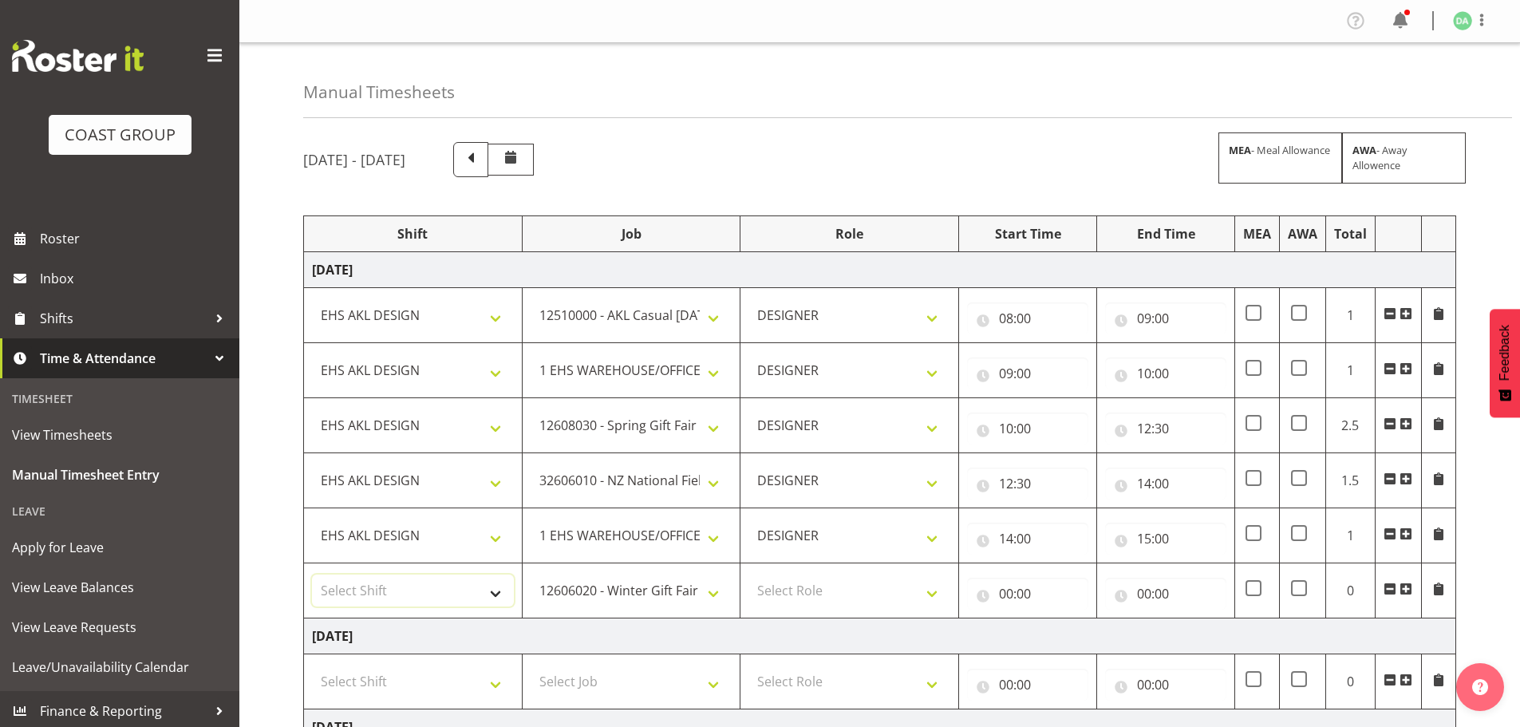
select select "1321"
click at [312, 575] on select "Select Shift EHS AKL DESIGN" at bounding box center [413, 591] width 202 height 32
click at [867, 598] on select "Select Role DESIGNER Designer" at bounding box center [849, 591] width 202 height 32
select select "215"
click at [748, 575] on select "Select Role DESIGNER Designer" at bounding box center [849, 591] width 202 height 32
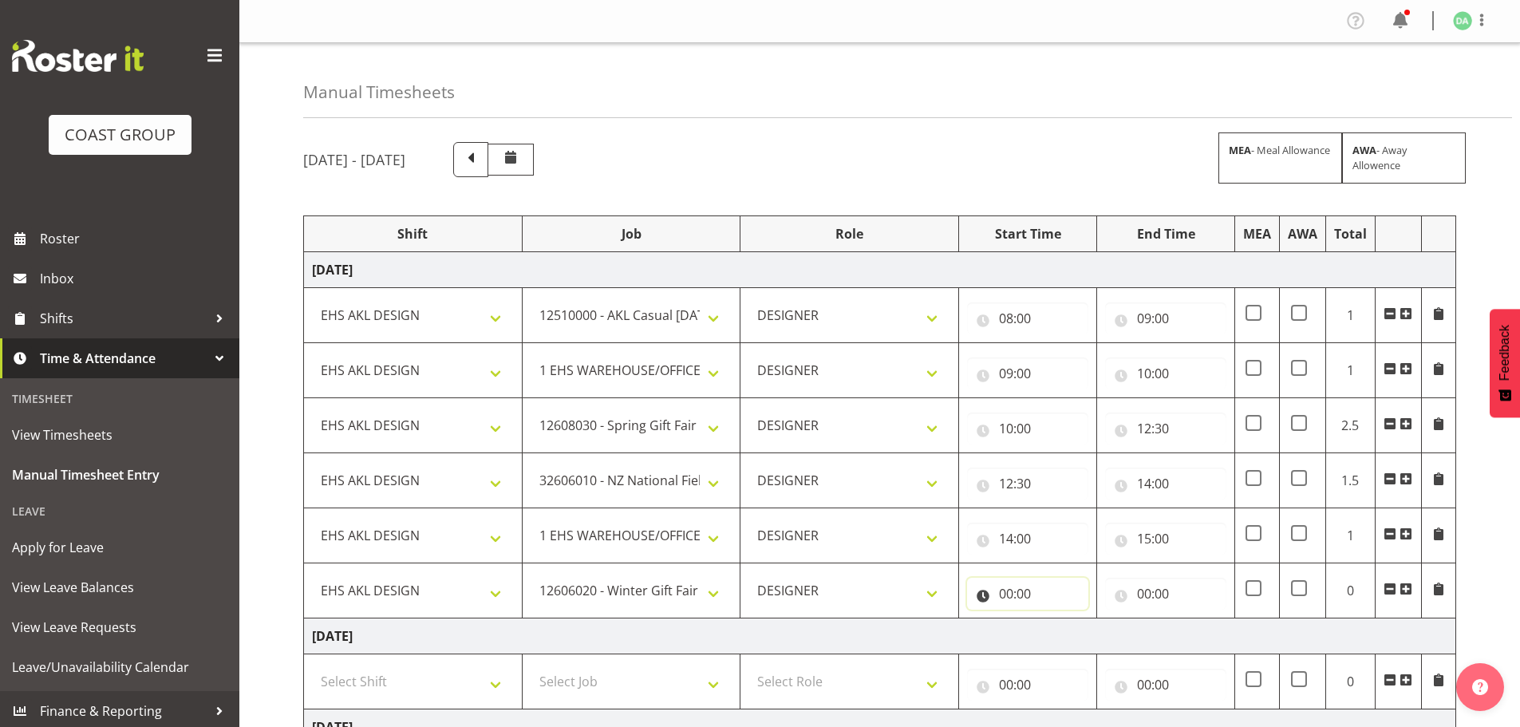
click at [1025, 589] on input "00:00" at bounding box center [1027, 594] width 121 height 32
drag, startPoint x: 1076, startPoint y: 635, endPoint x: 1080, endPoint y: 625, distance: 10.9
click at [1076, 635] on select "00 01 02 03 04 05 06 07 08 09 10 11 12 13 14 15 16 17 18 19 20 21 22 23" at bounding box center [1076, 635] width 36 height 32
select select "15"
click at [1058, 619] on select "00 01 02 03 04 05 06 07 08 09 10 11 12 13 14 15 16 17 18 19 20 21 22 23" at bounding box center [1076, 635] width 36 height 32
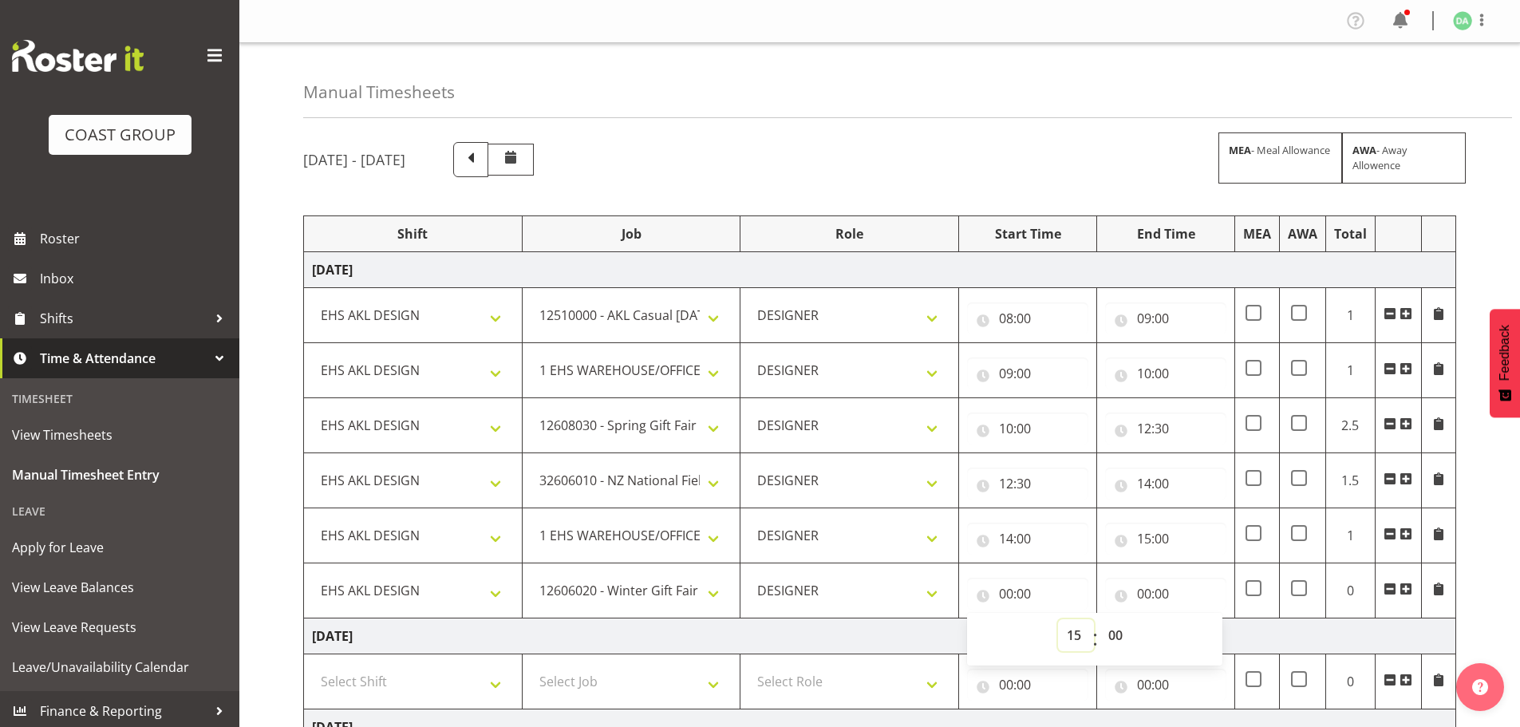
type input "15:00"
click at [1168, 598] on input "00:00" at bounding box center [1165, 594] width 121 height 32
click at [1210, 630] on select "00 01 02 03 04 05 06 07 08 09 10 11 12 13 14 15 16 17 18 19 20 21 22 23" at bounding box center [1214, 635] width 36 height 32
select select "16"
click at [1196, 619] on select "00 01 02 03 04 05 06 07 08 09 10 11 12 13 14 15 16 17 18 19 20 21 22 23" at bounding box center [1214, 635] width 36 height 32
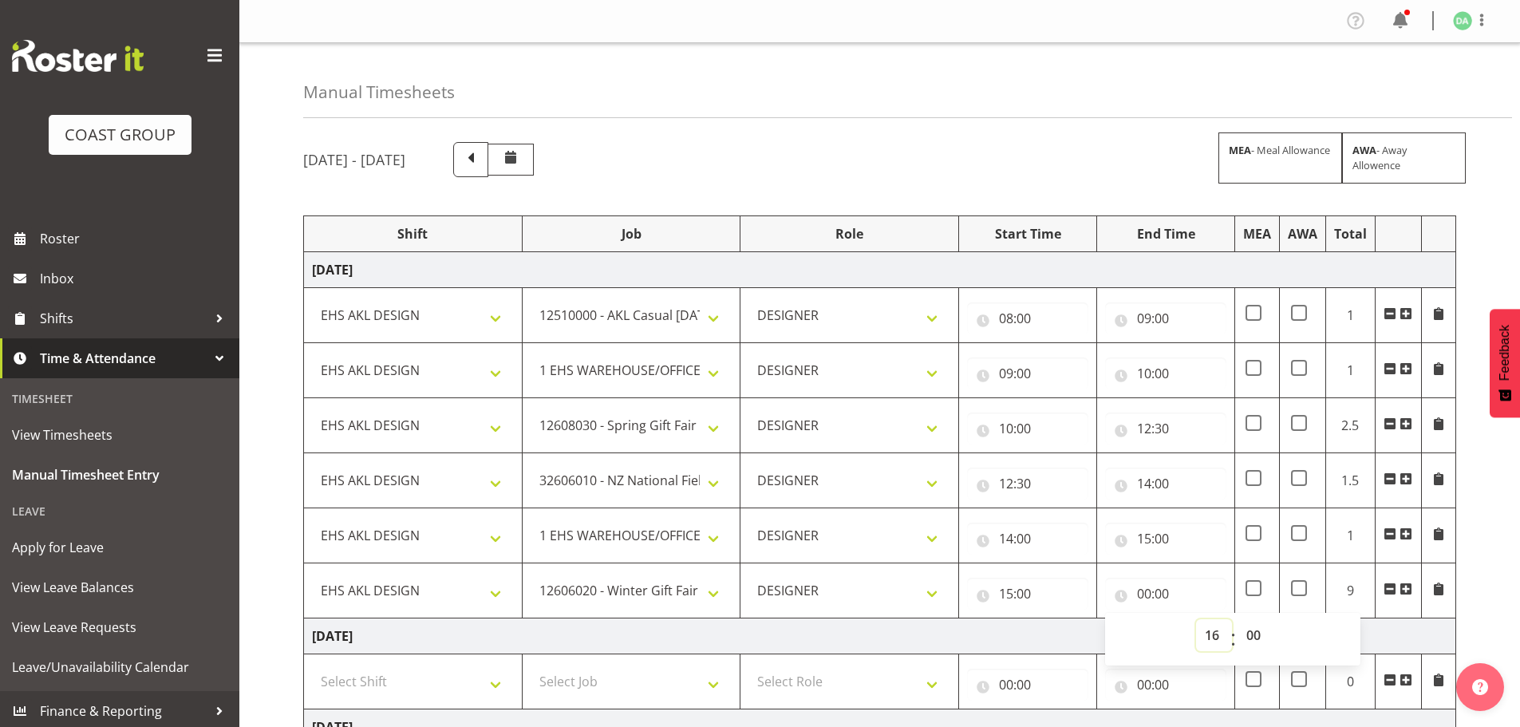
type input "16:00"
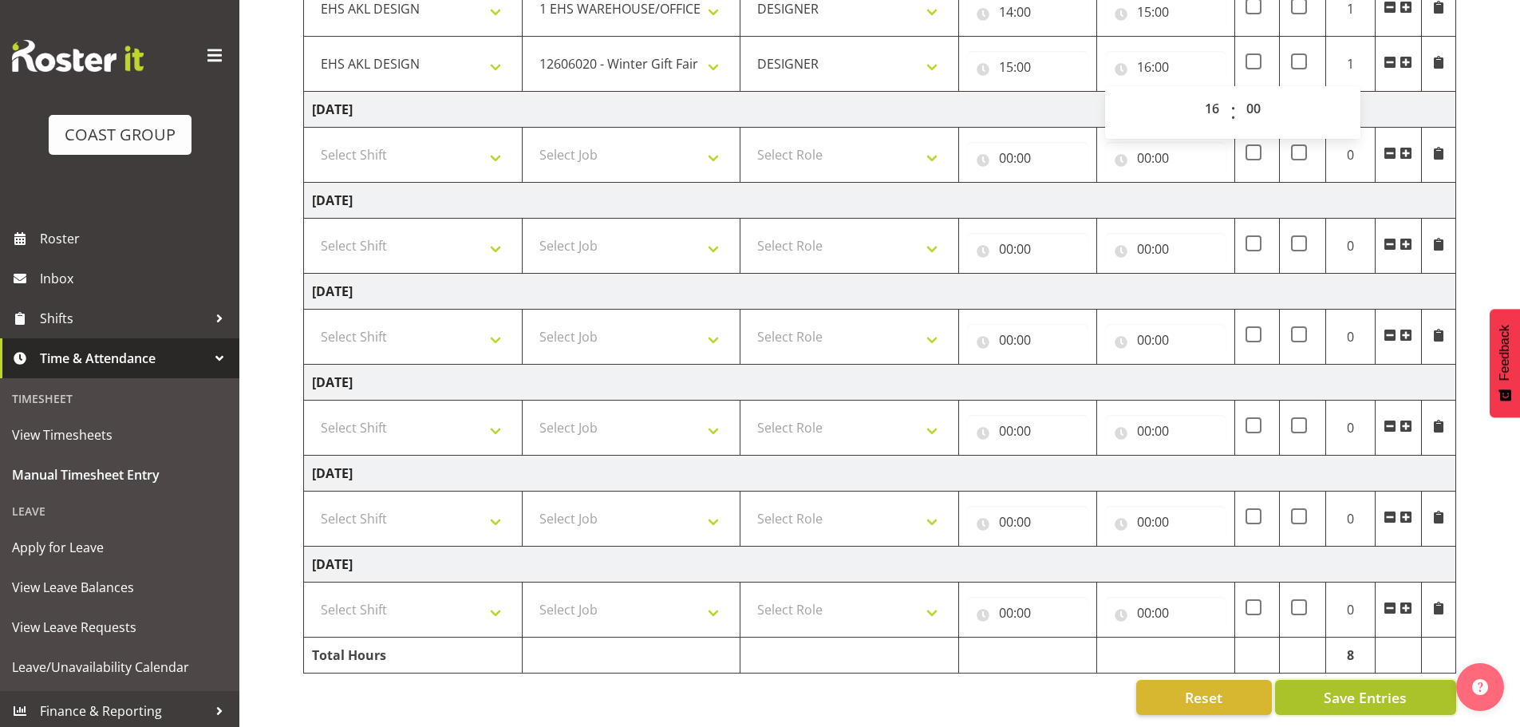
click at [1358, 687] on span "Save Entries" at bounding box center [1365, 697] width 83 height 21
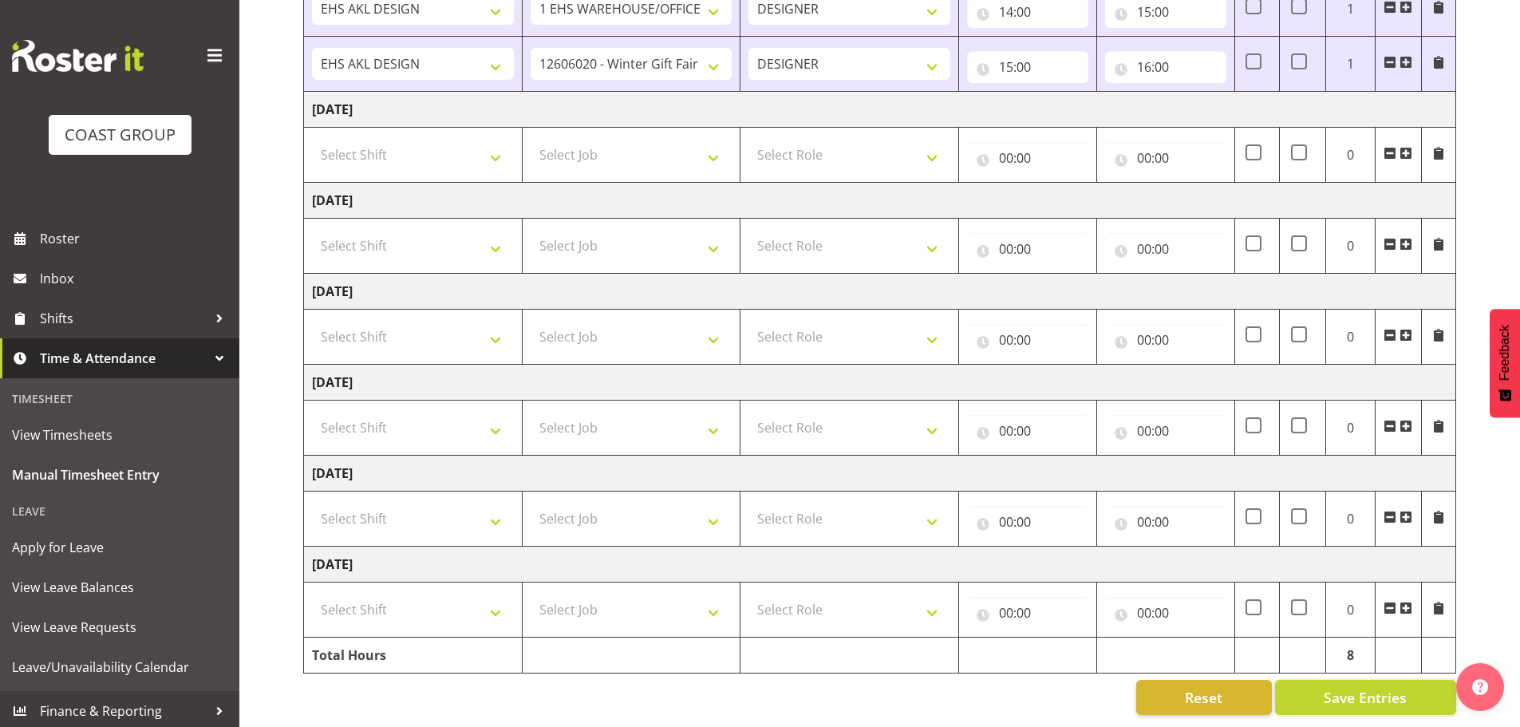
scroll to position [60, 0]
